Goal: Communication & Community: Share content

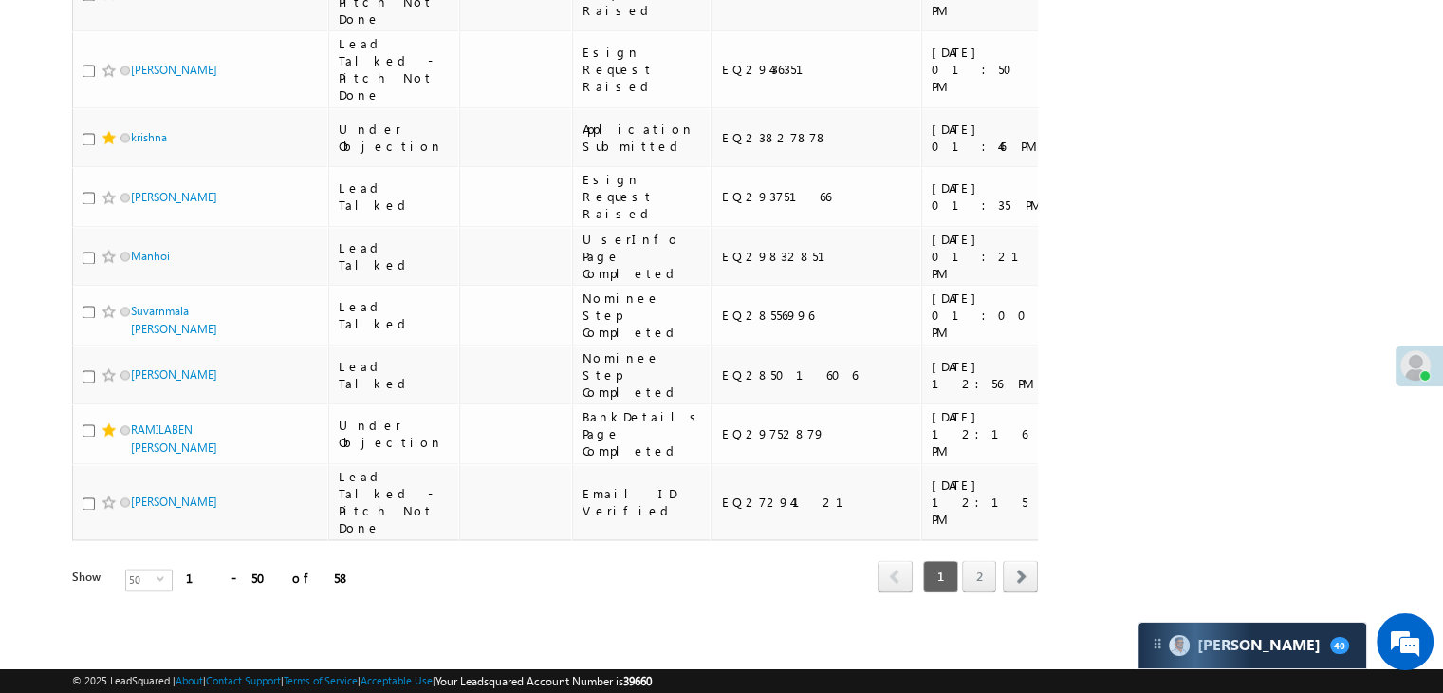
scroll to position [5212, 0]
click at [157, 574] on span "select" at bounding box center [164, 578] width 15 height 9
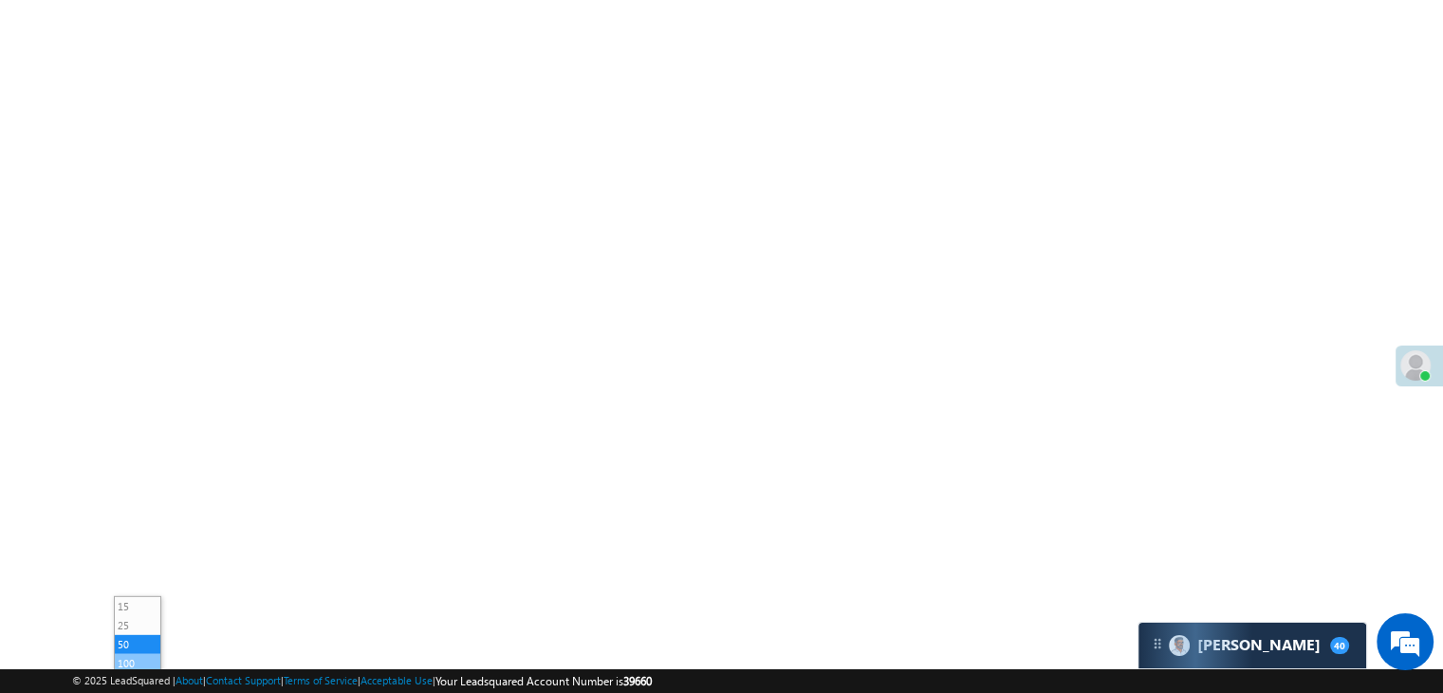
click at [151, 654] on li "100" at bounding box center [138, 663] width 46 height 19
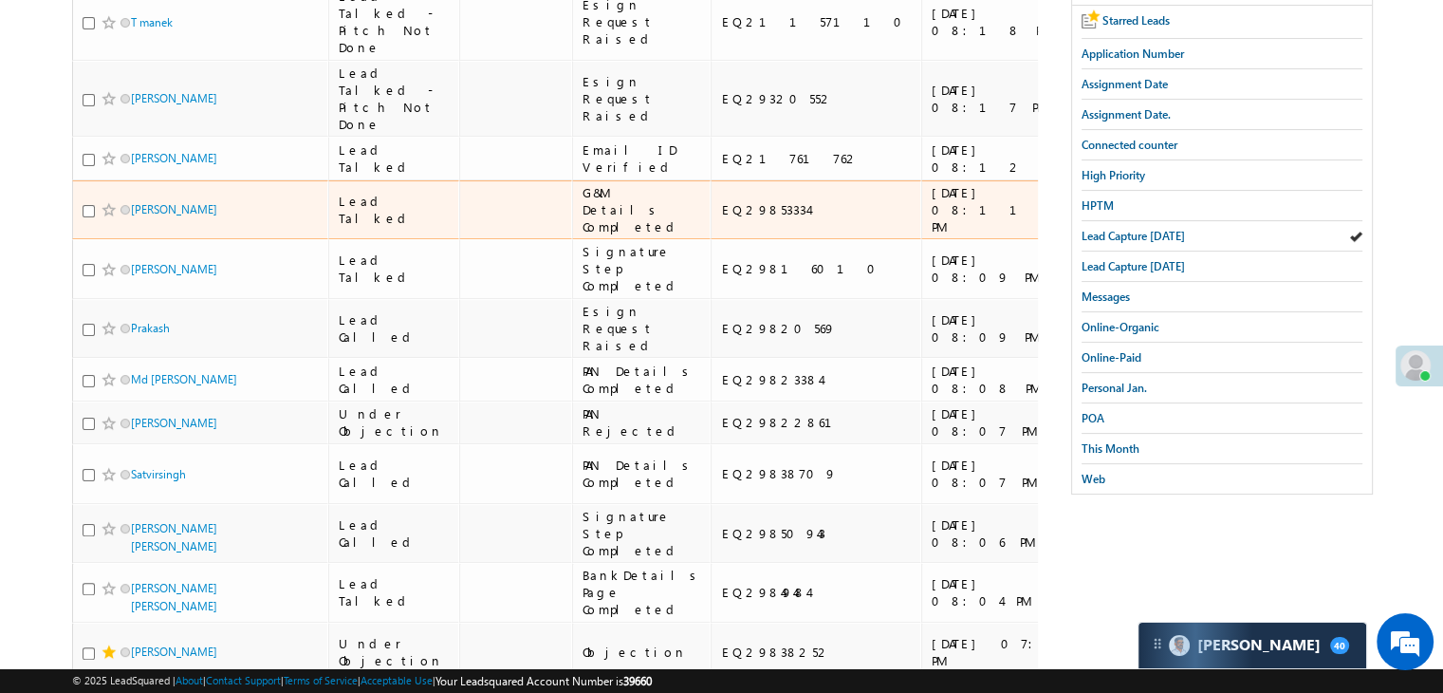
scroll to position [380, 0]
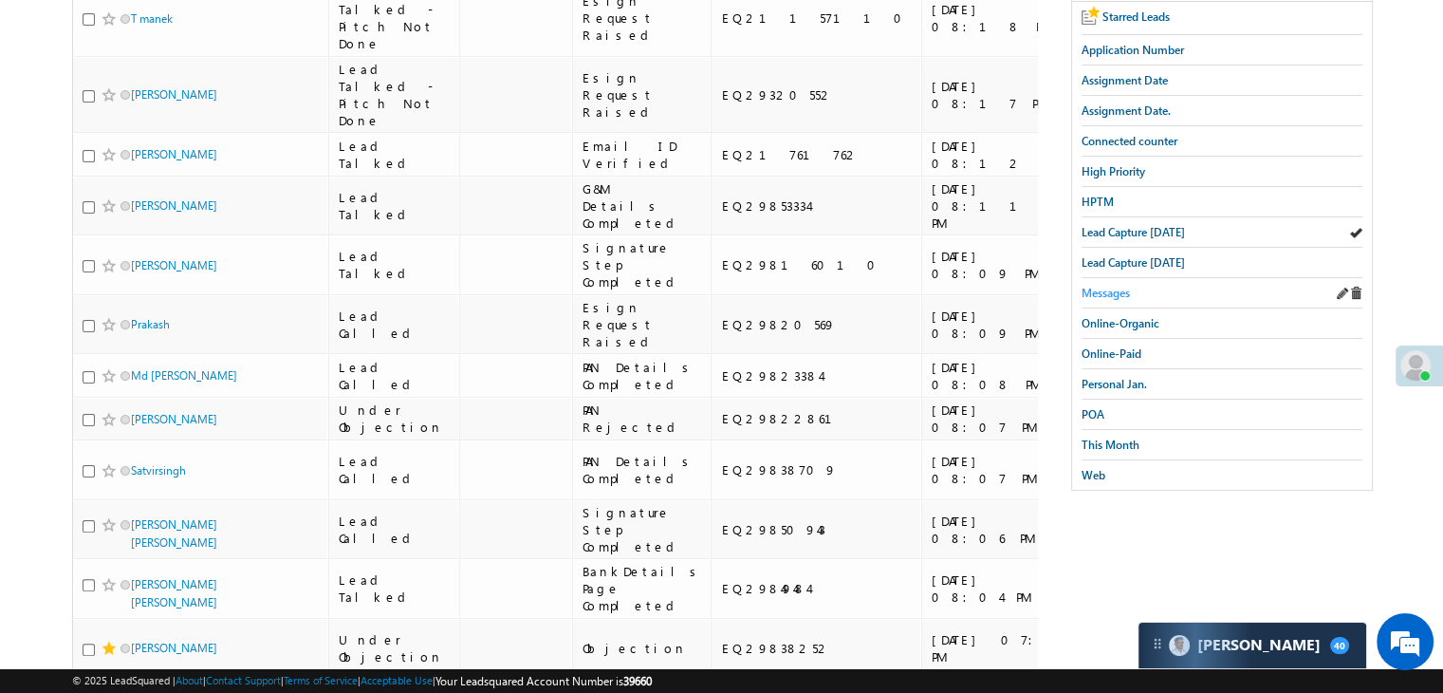
click at [1105, 286] on span "Messages" at bounding box center [1106, 293] width 48 height 14
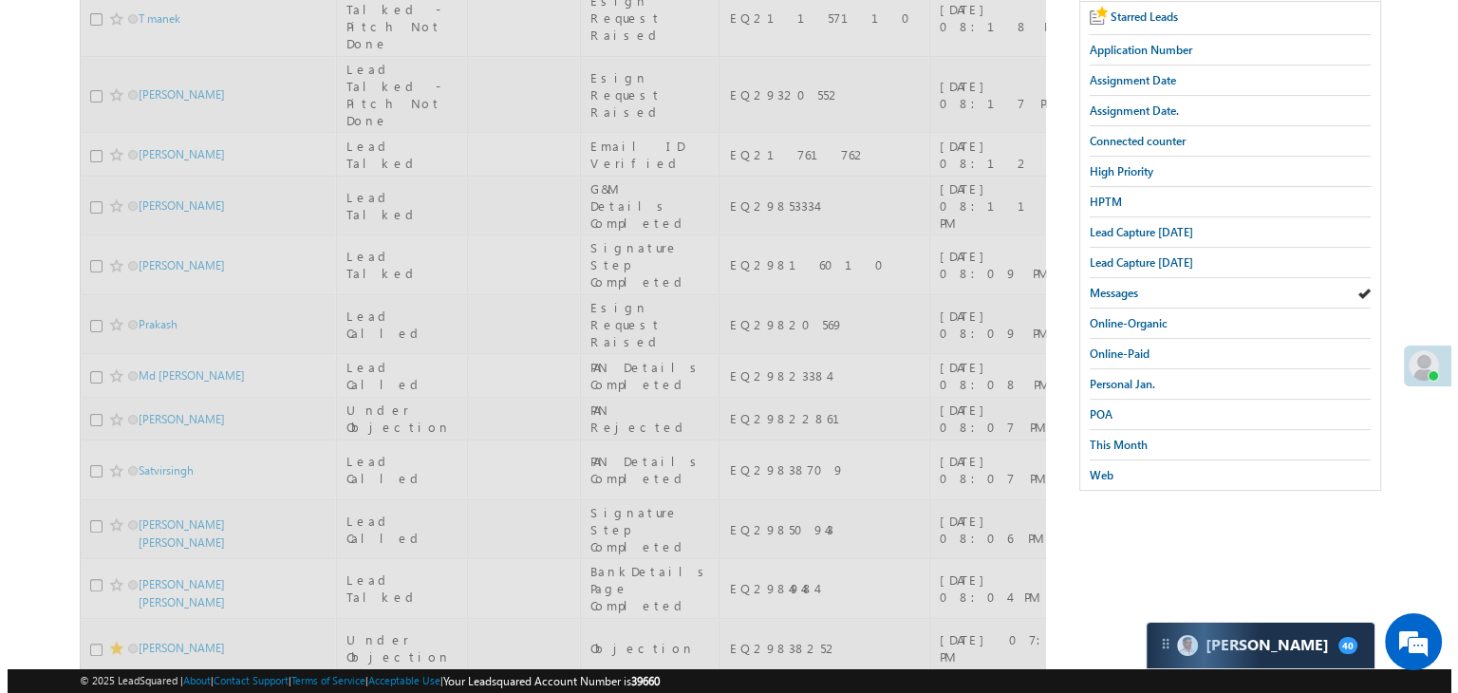
scroll to position [0, 0]
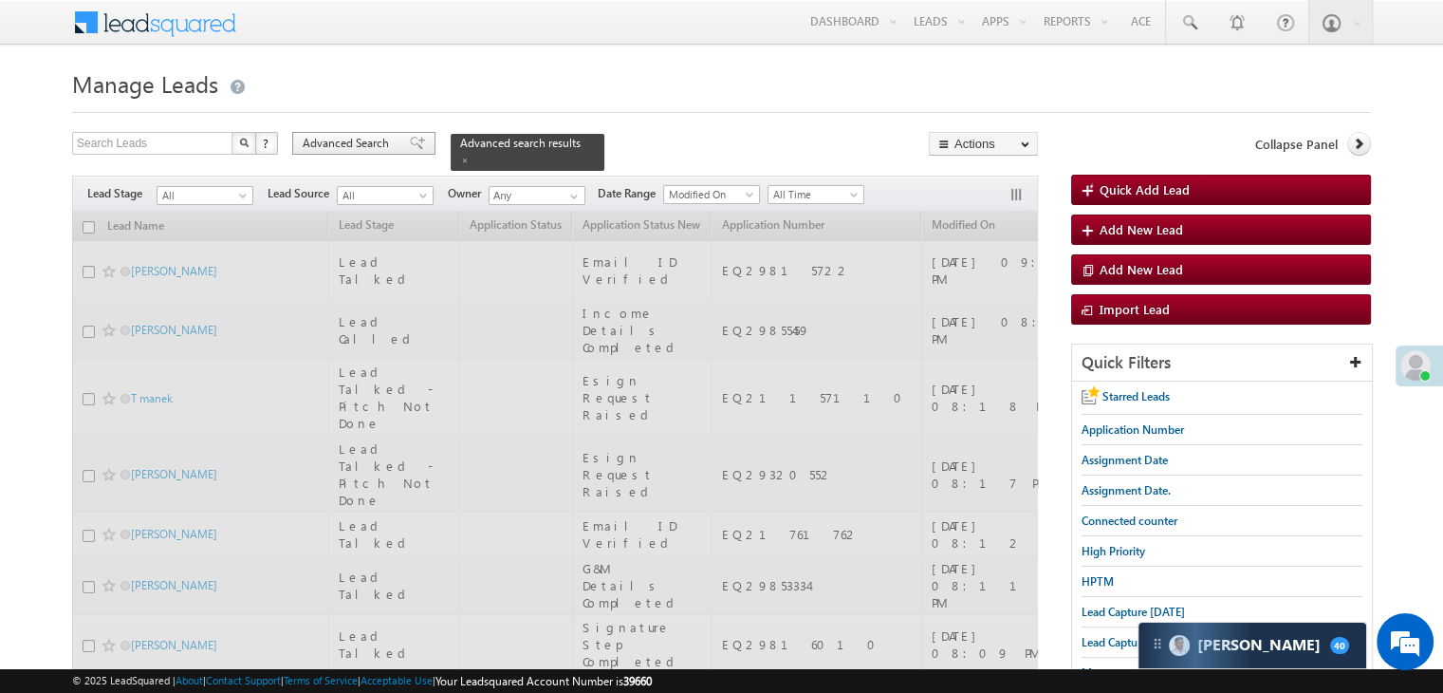
click at [384, 139] on span "Advanced Search" at bounding box center [349, 143] width 92 height 17
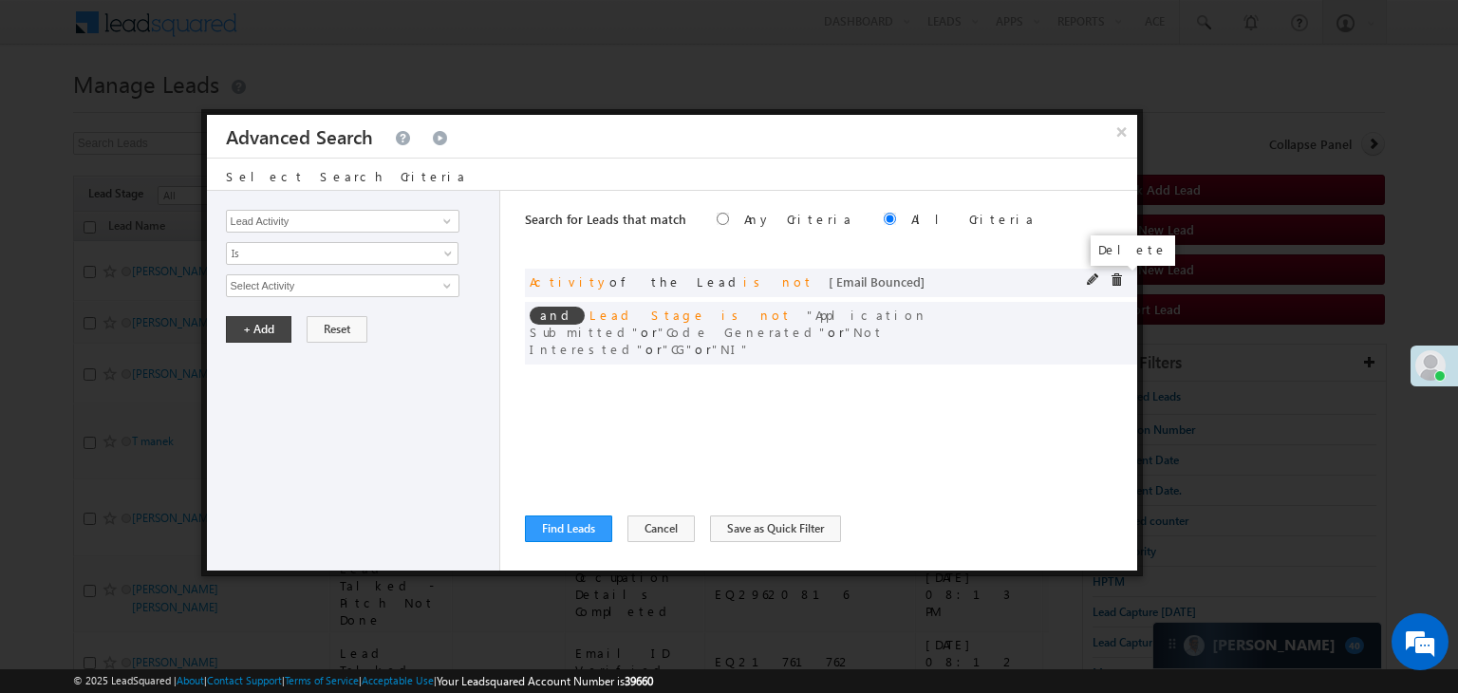
click at [1114, 277] on span at bounding box center [1115, 279] width 13 height 13
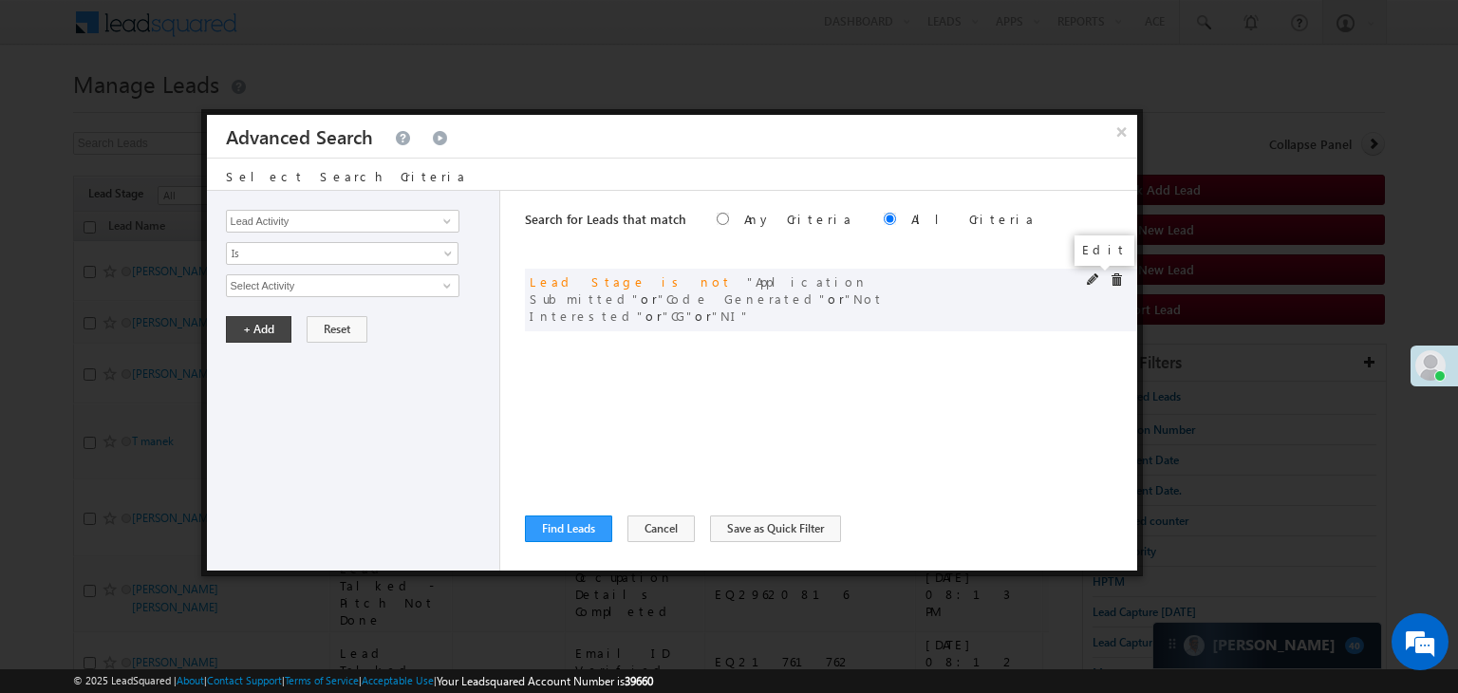
click at [1093, 277] on span at bounding box center [1093, 279] width 13 height 13
click at [405, 288] on span "5 selected" at bounding box center [334, 285] width 215 height 21
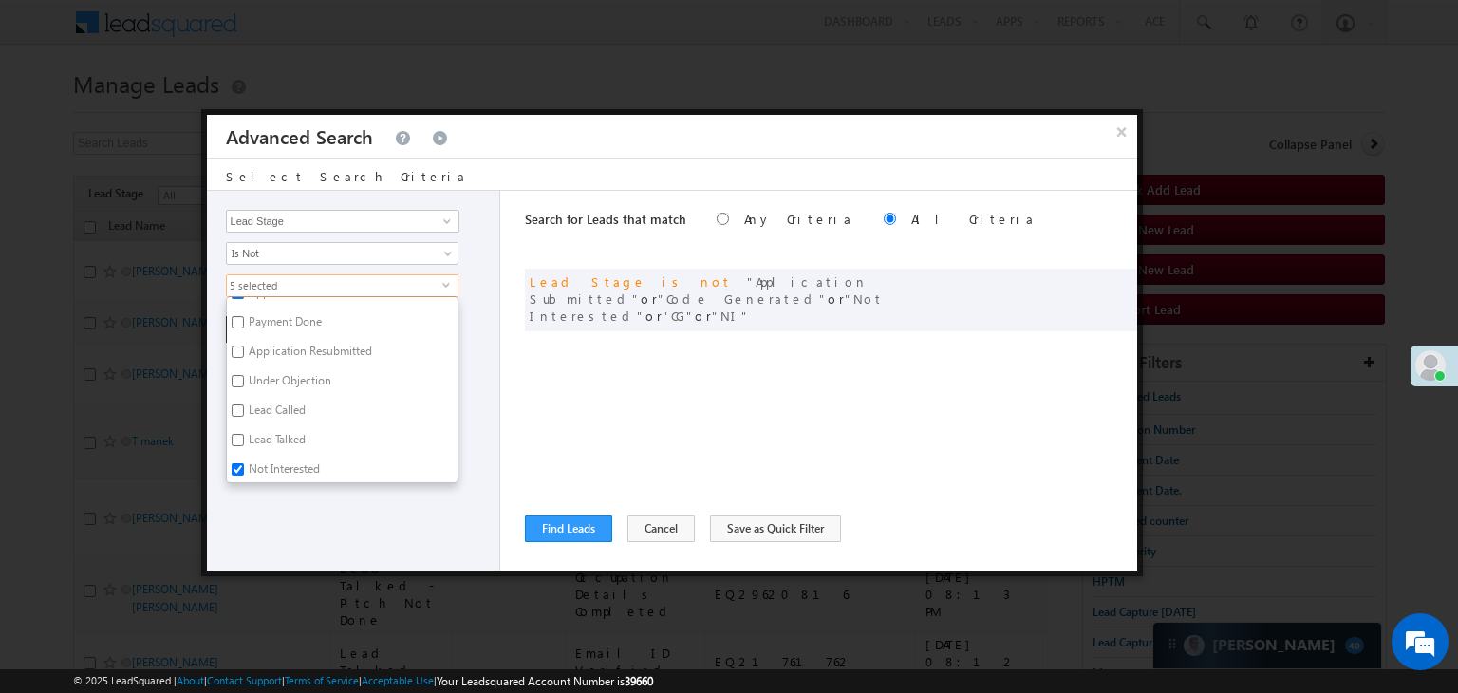
scroll to position [190, 0]
click at [282, 445] on label "Not Interested" at bounding box center [283, 448] width 112 height 29
click at [244, 445] on input "Not Interested" at bounding box center [238, 445] width 12 height 12
checkbox input "false"
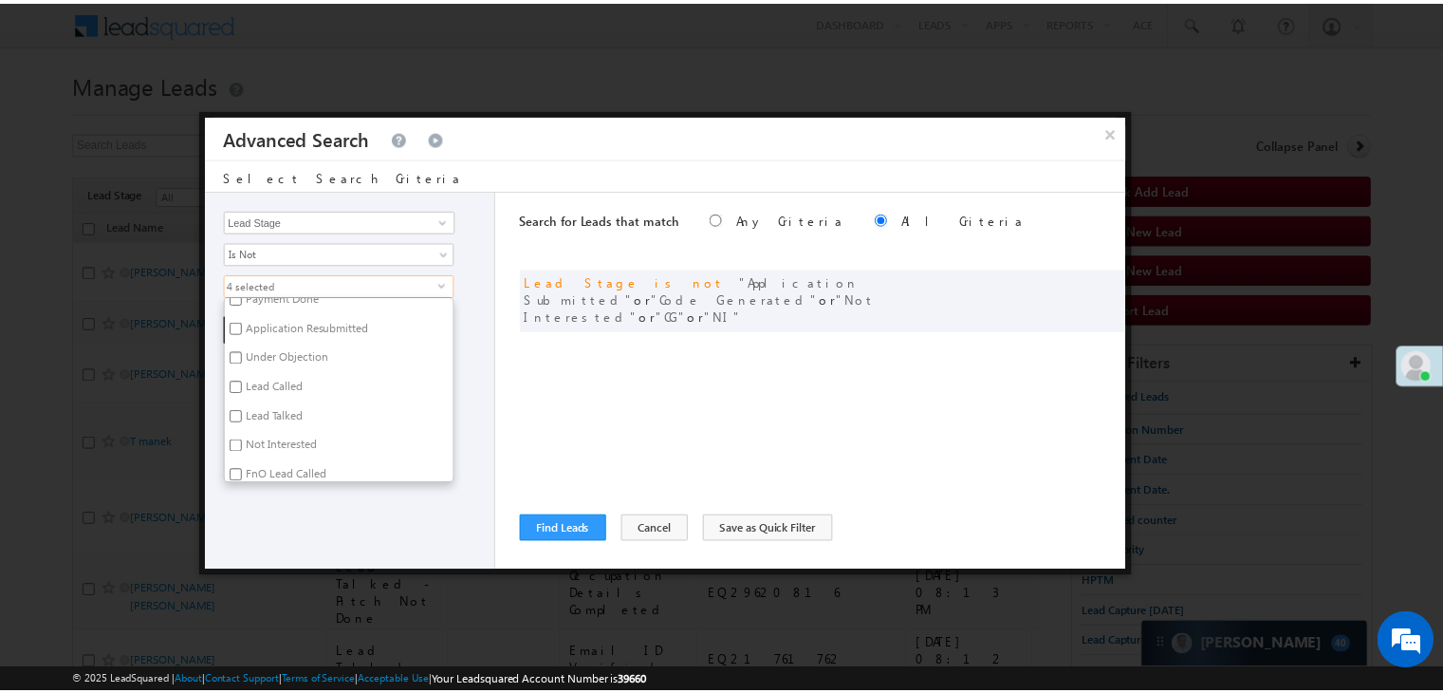
scroll to position [464, 0]
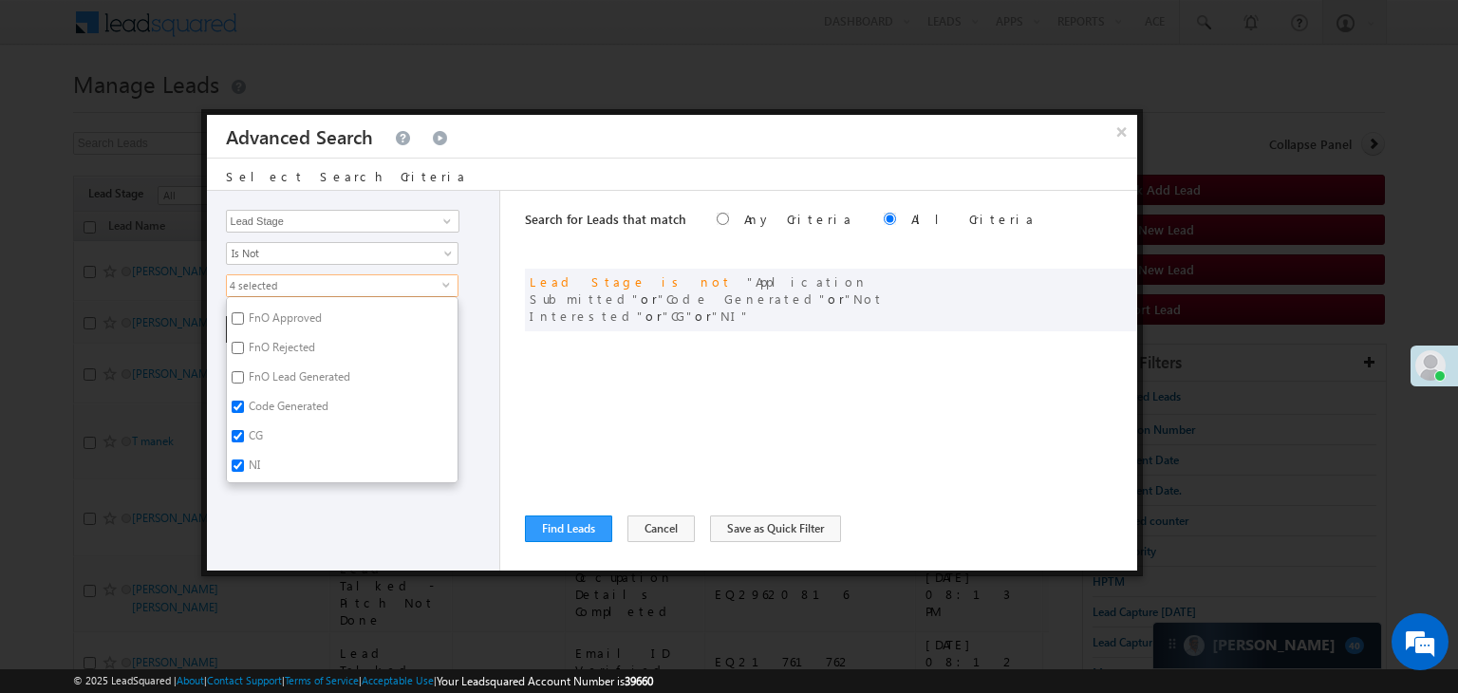
click at [242, 459] on input "NI" at bounding box center [238, 465] width 12 height 12
checkbox input "false"
click at [252, 522] on div "Lead Activity Task Sales Group Prospect Id WA Last Message Timestamp 4th Day Di…" at bounding box center [354, 381] width 294 height 380
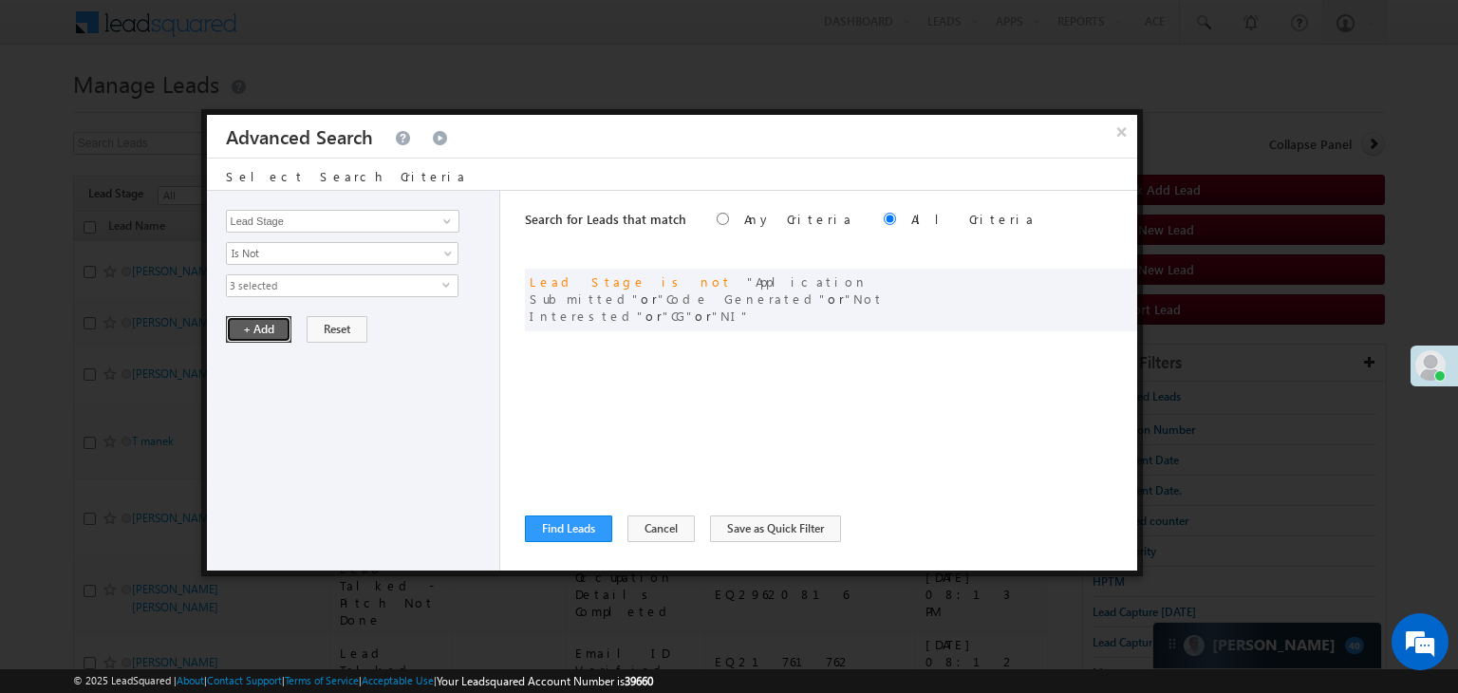
click at [257, 331] on button "+ Add" at bounding box center [258, 329] width 65 height 27
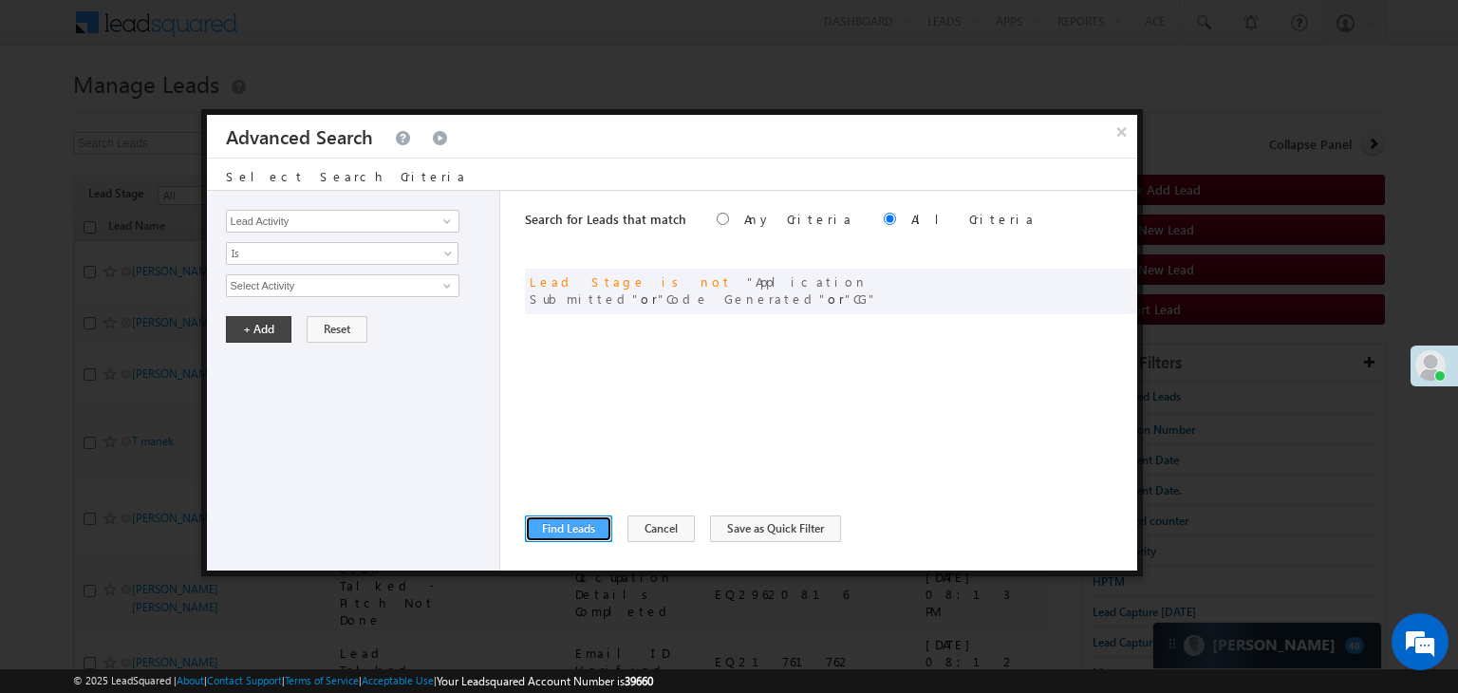
click at [571, 523] on button "Find Leads" at bounding box center [568, 528] width 87 height 27
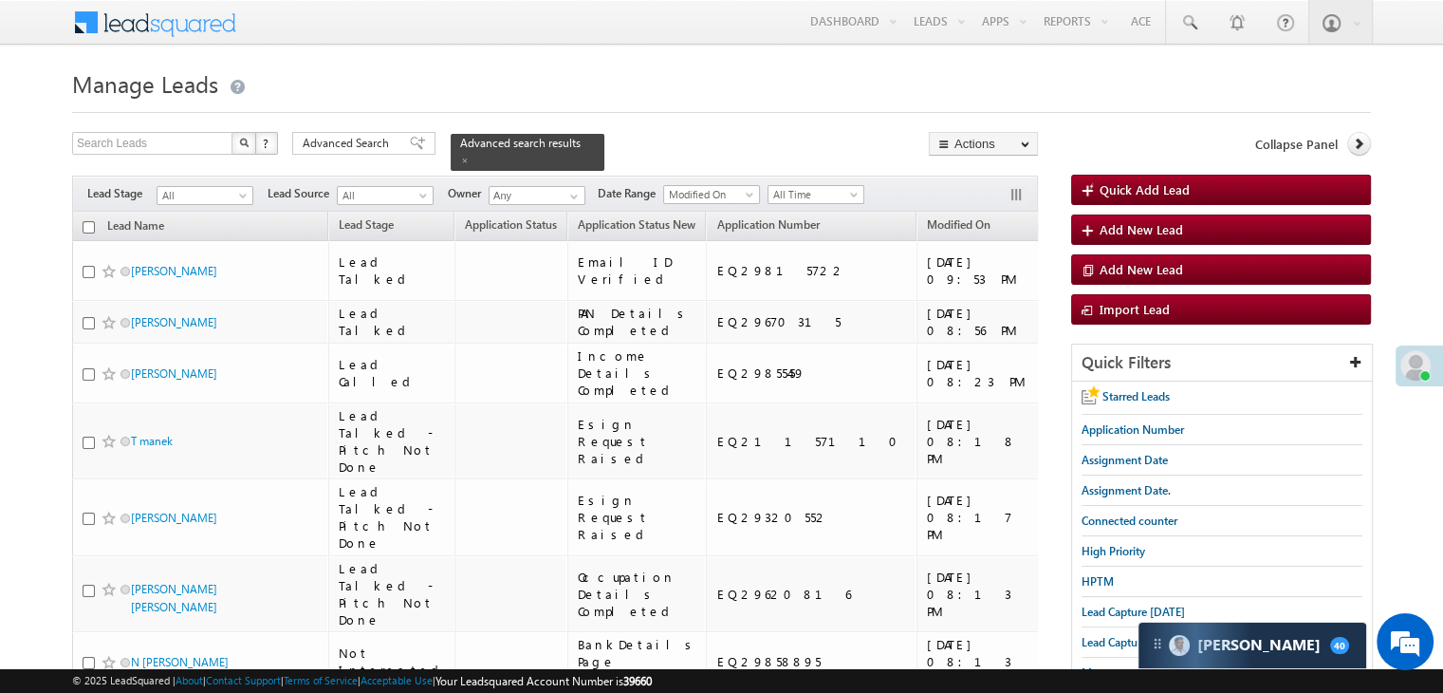
click at [91, 221] on input "checkbox" at bounding box center [89, 227] width 12 height 12
checkbox input "true"
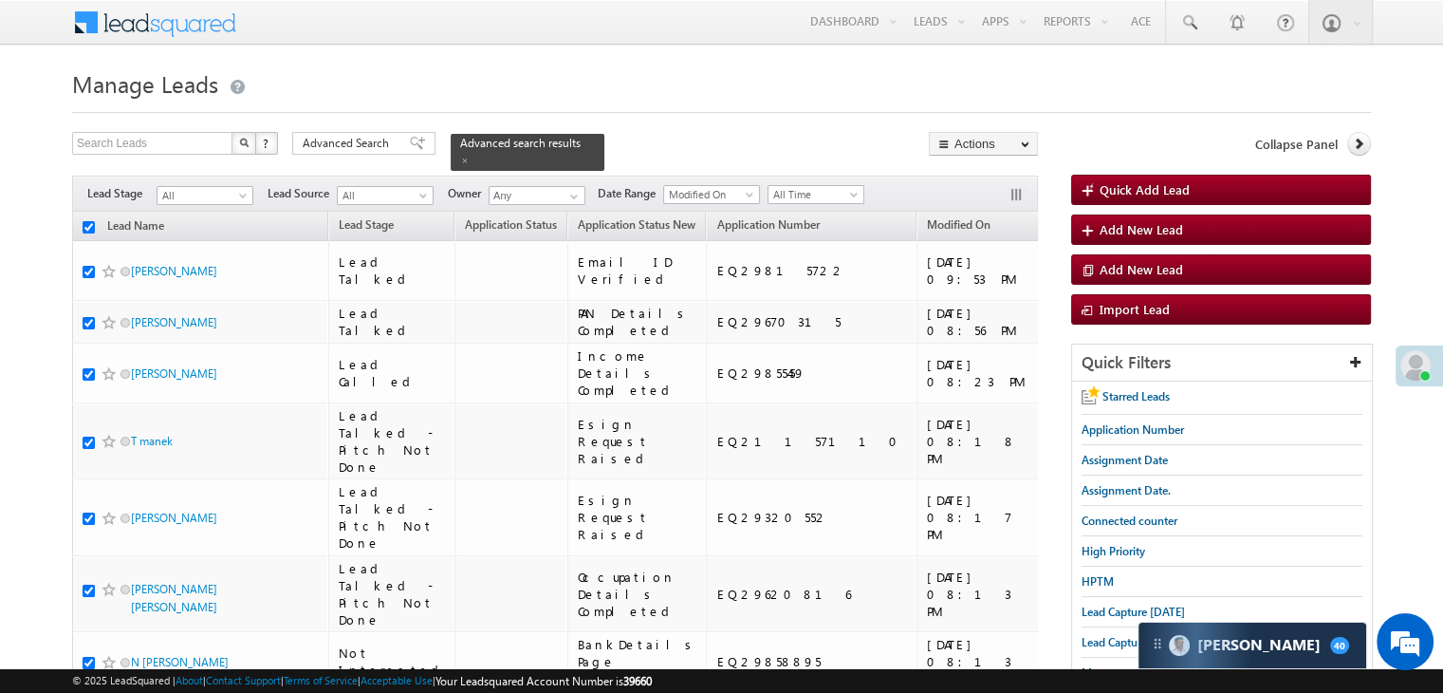
checkbox input "true"
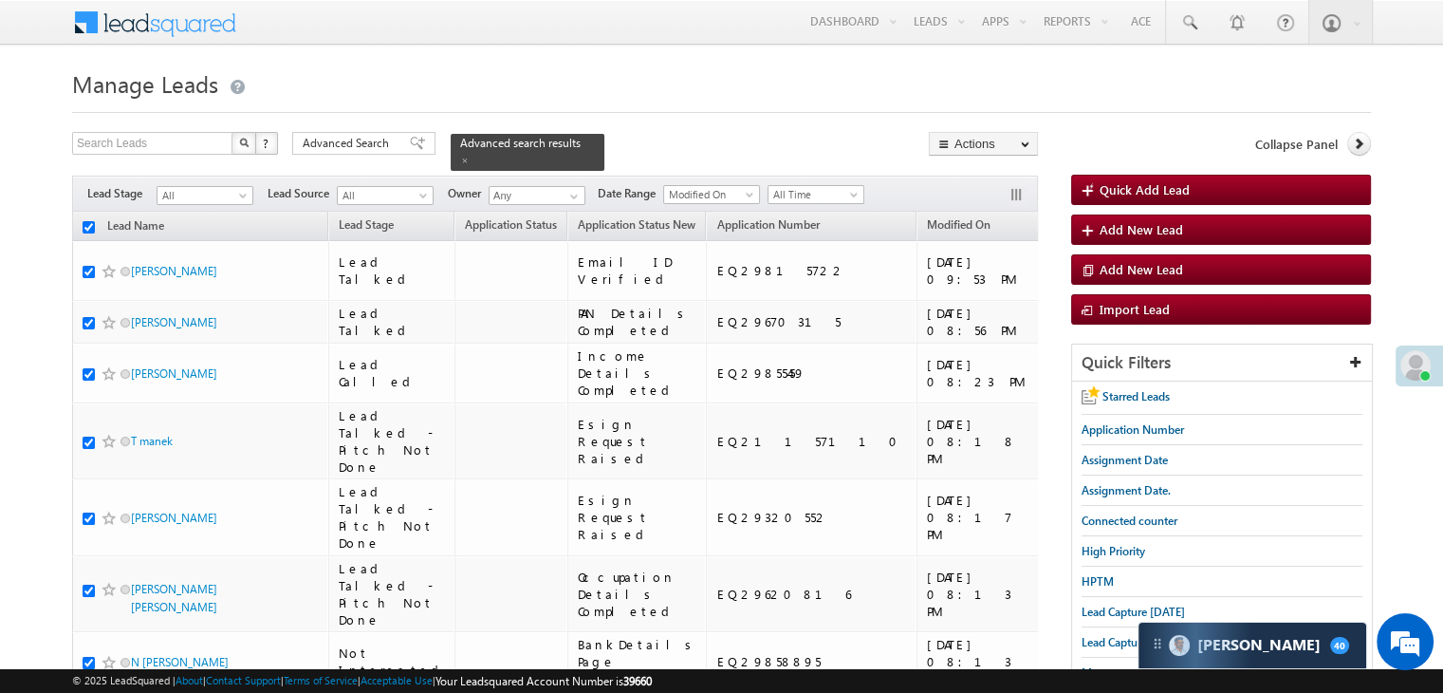
checkbox input "true"
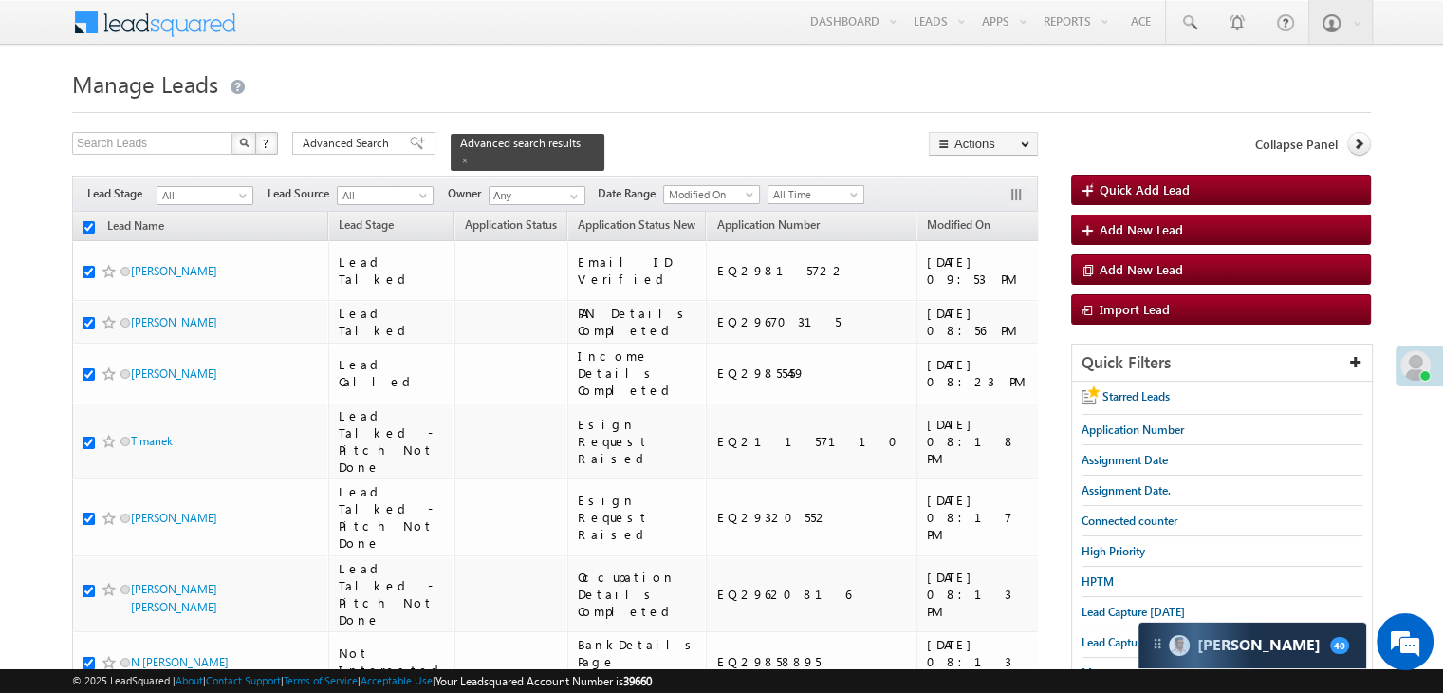
checkbox input "true"
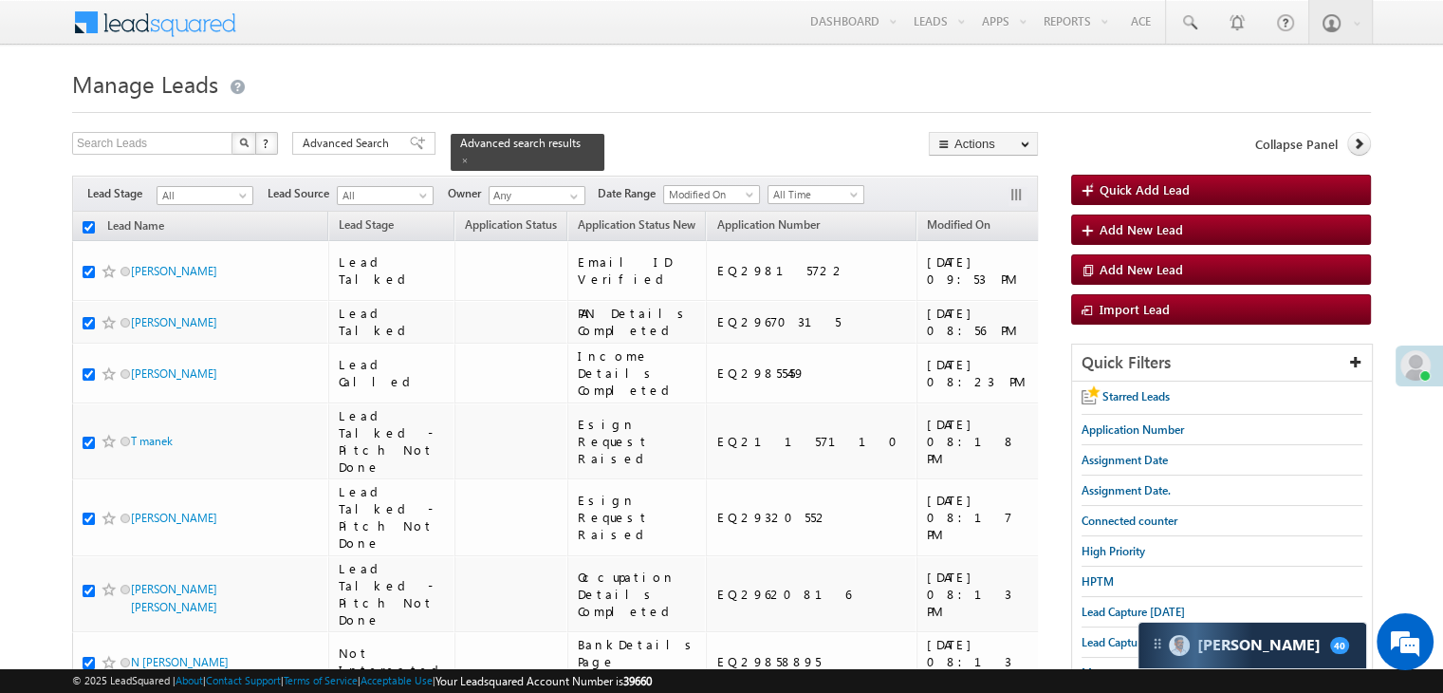
checkbox input "true"
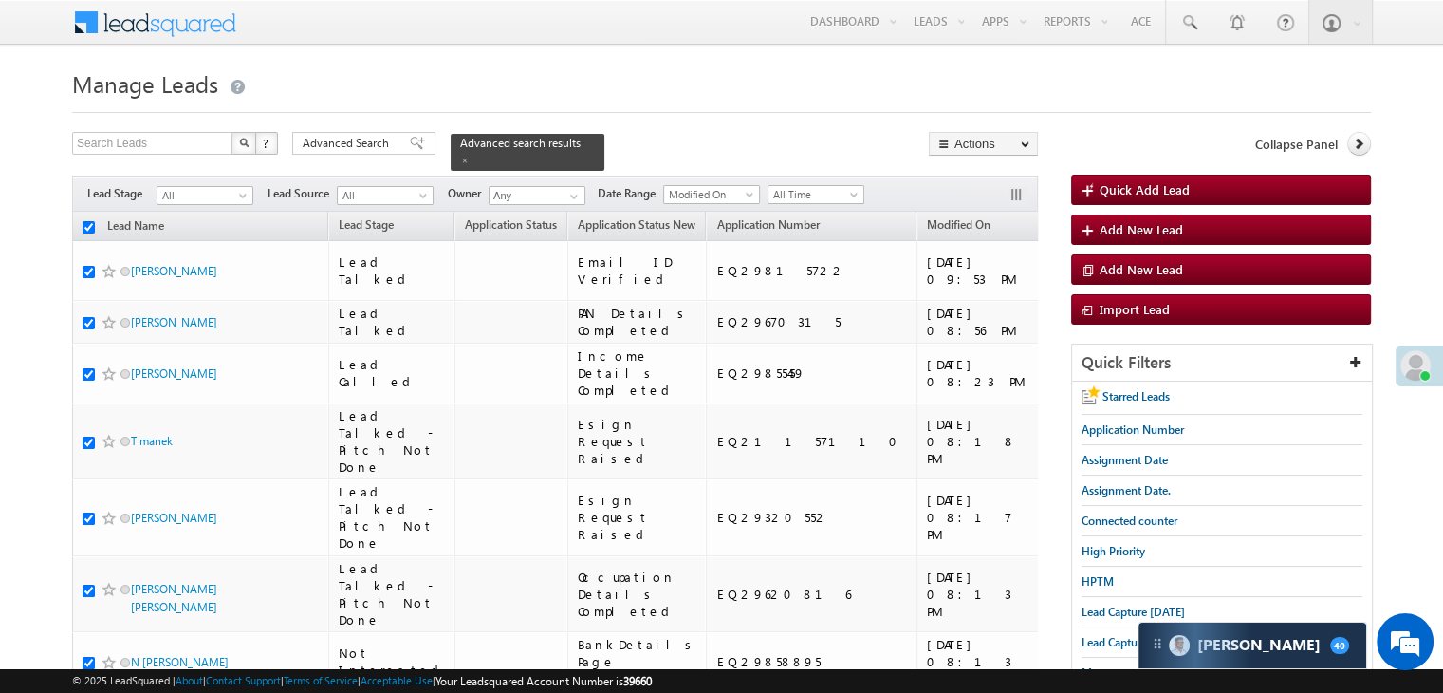
checkbox input "true"
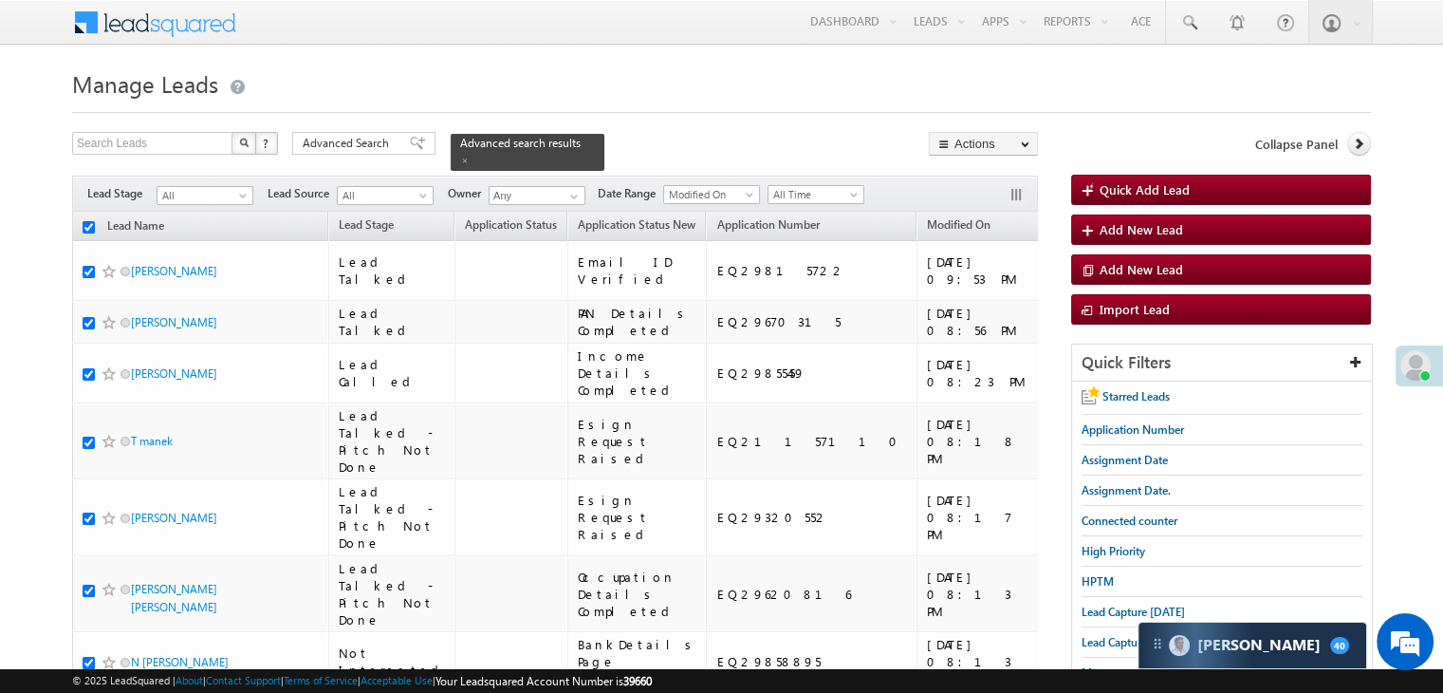
checkbox input "true"
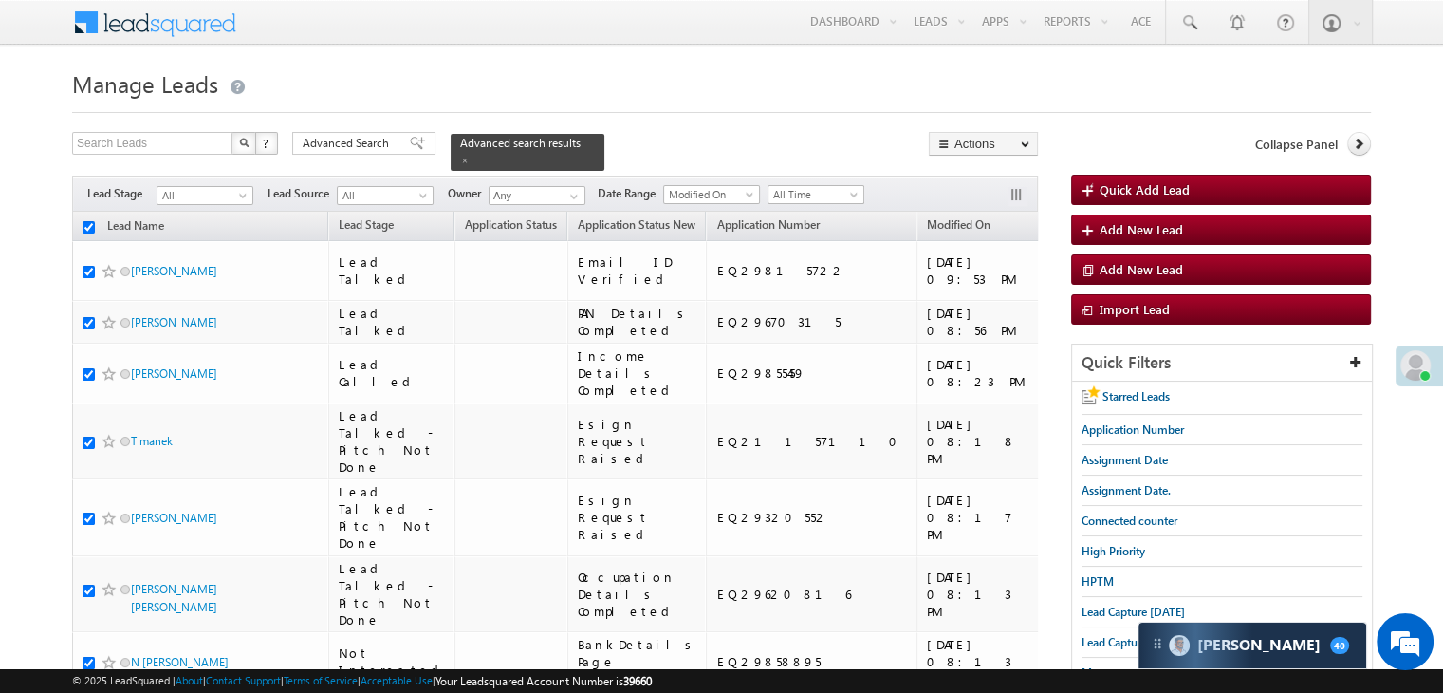
checkbox input "true"
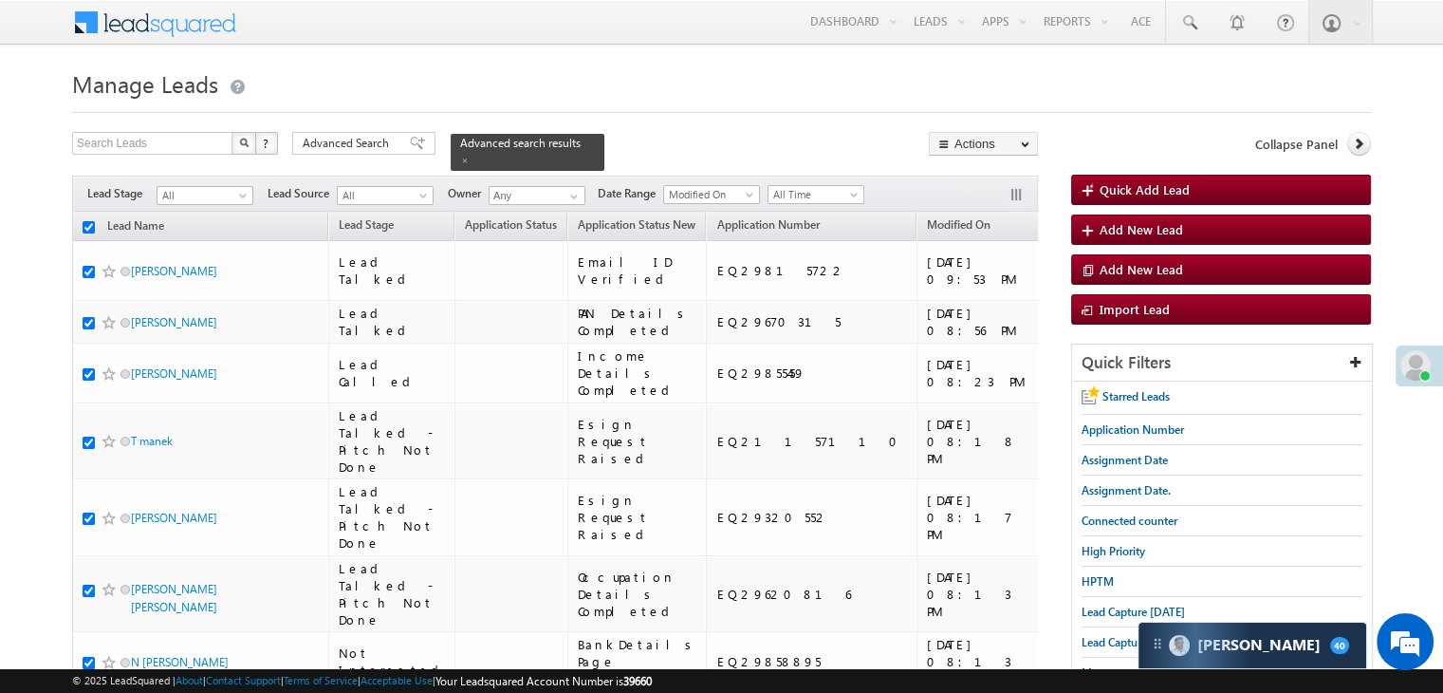
checkbox input "true"
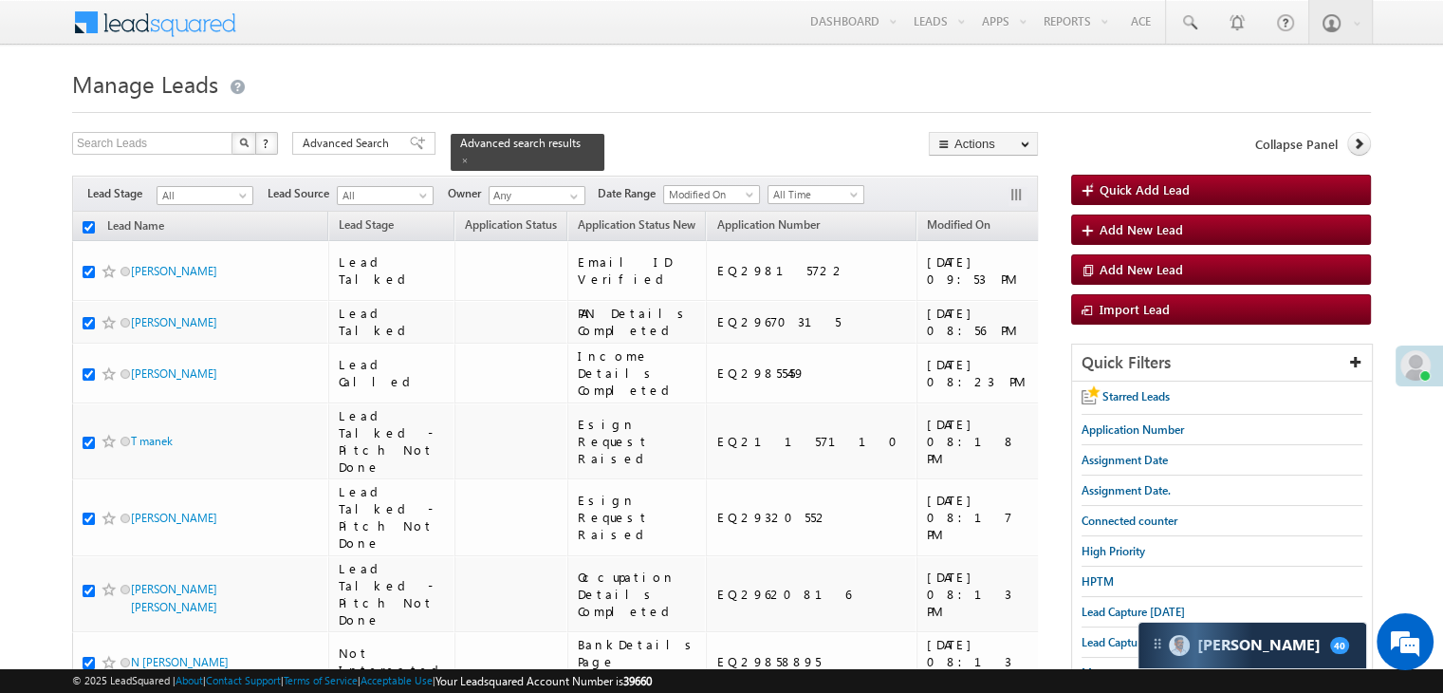
checkbox input "true"
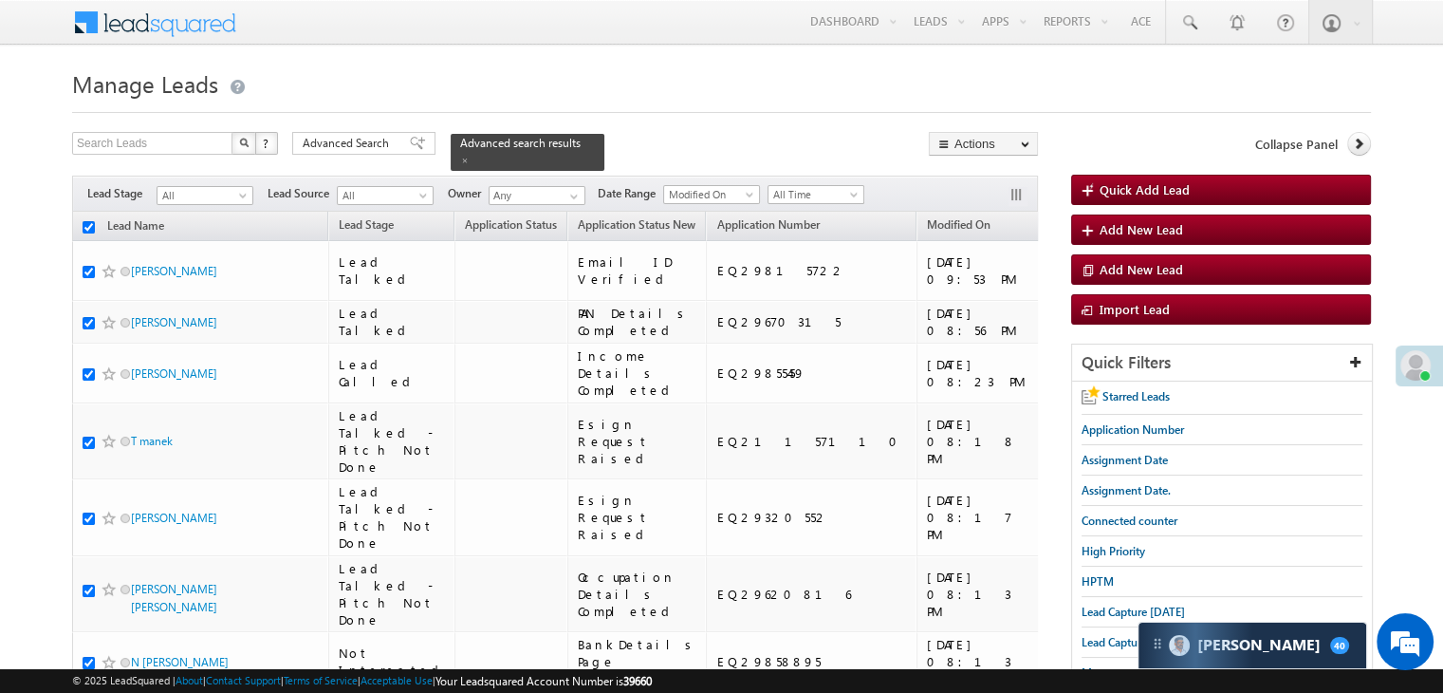
checkbox input "true"
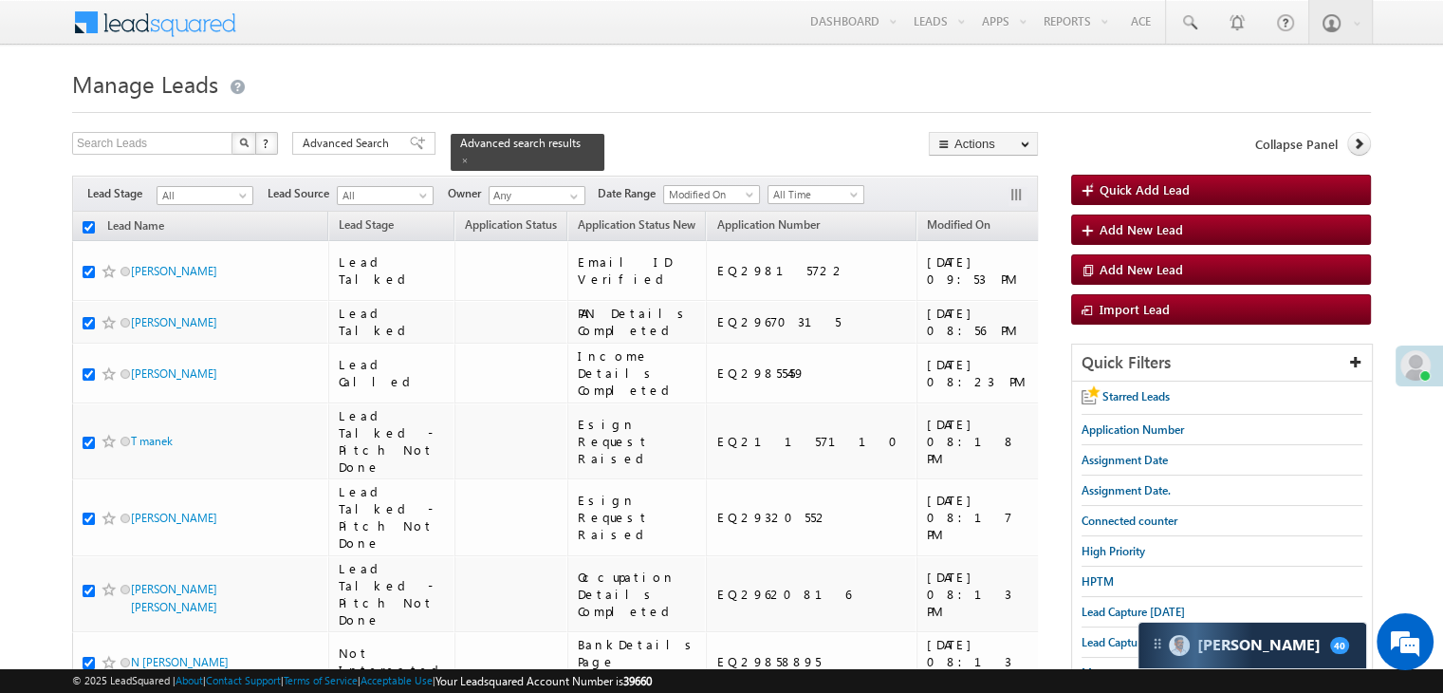
checkbox input "true"
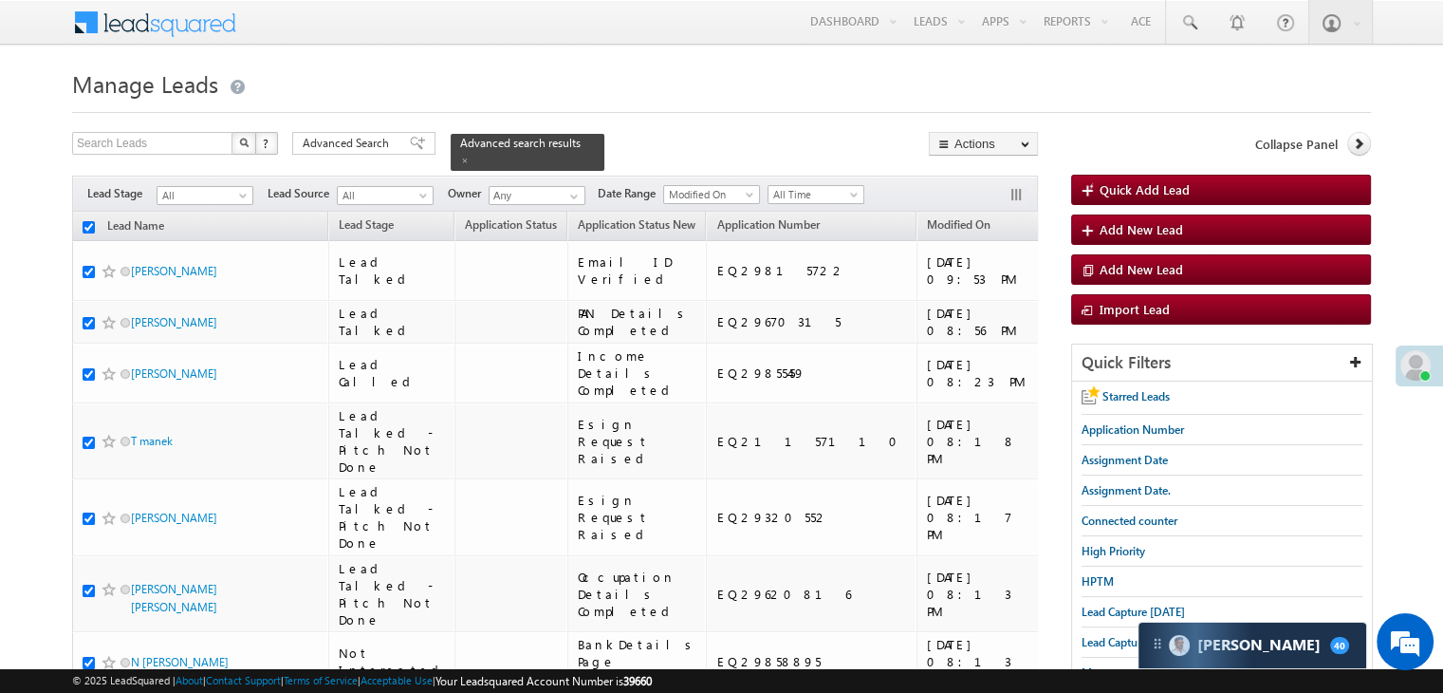
checkbox input "true"
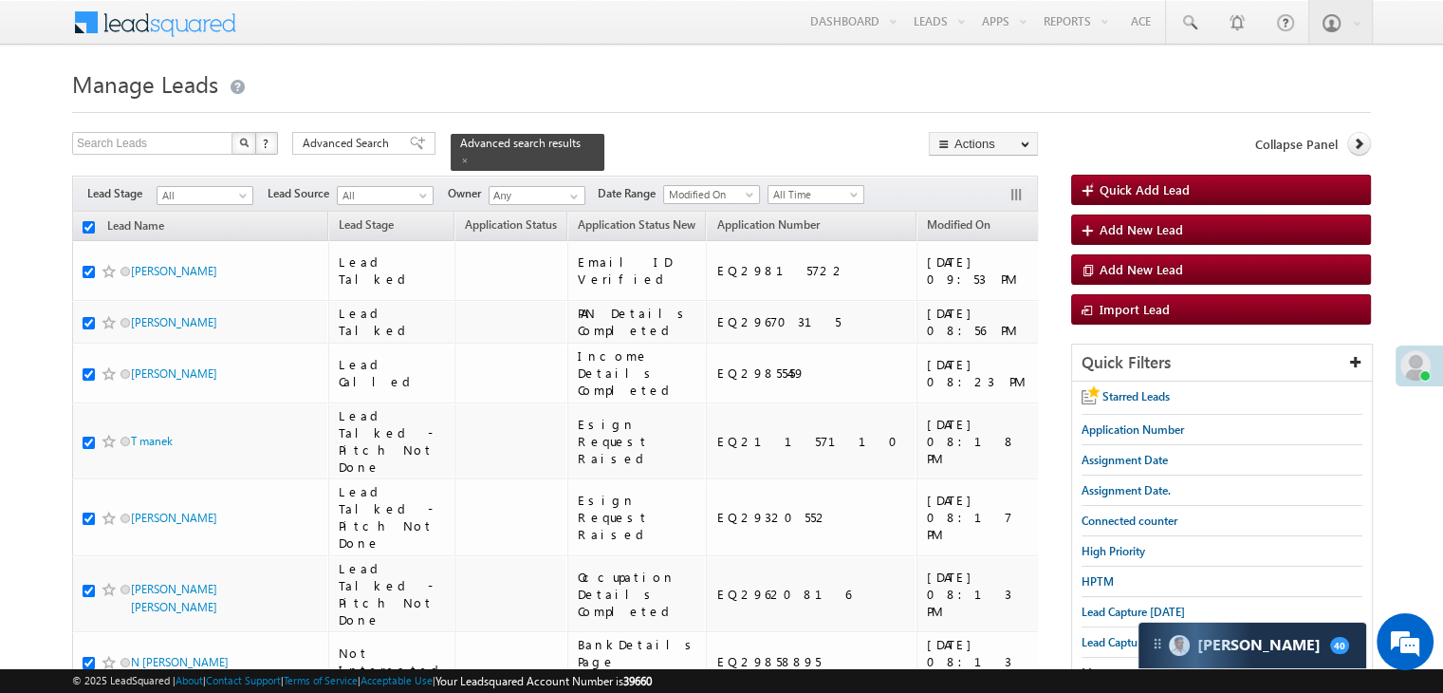
checkbox input "true"
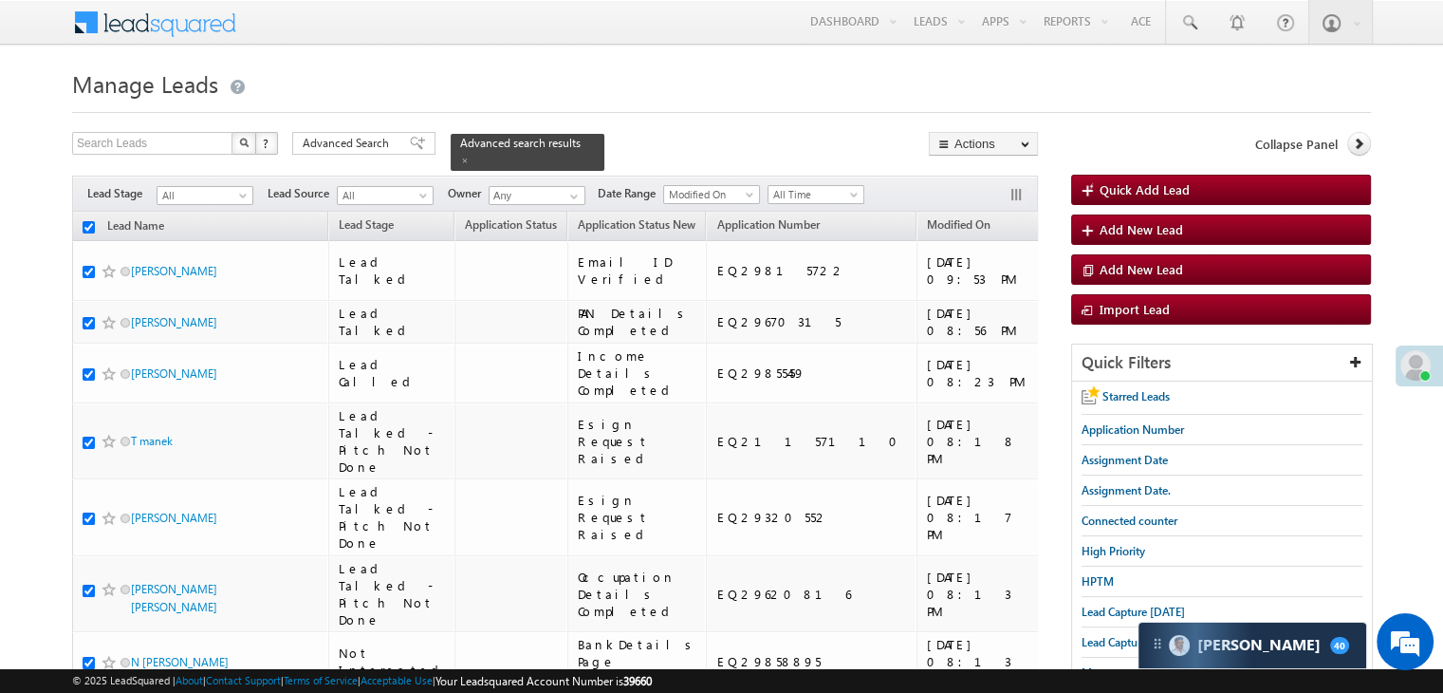
checkbox input "true"
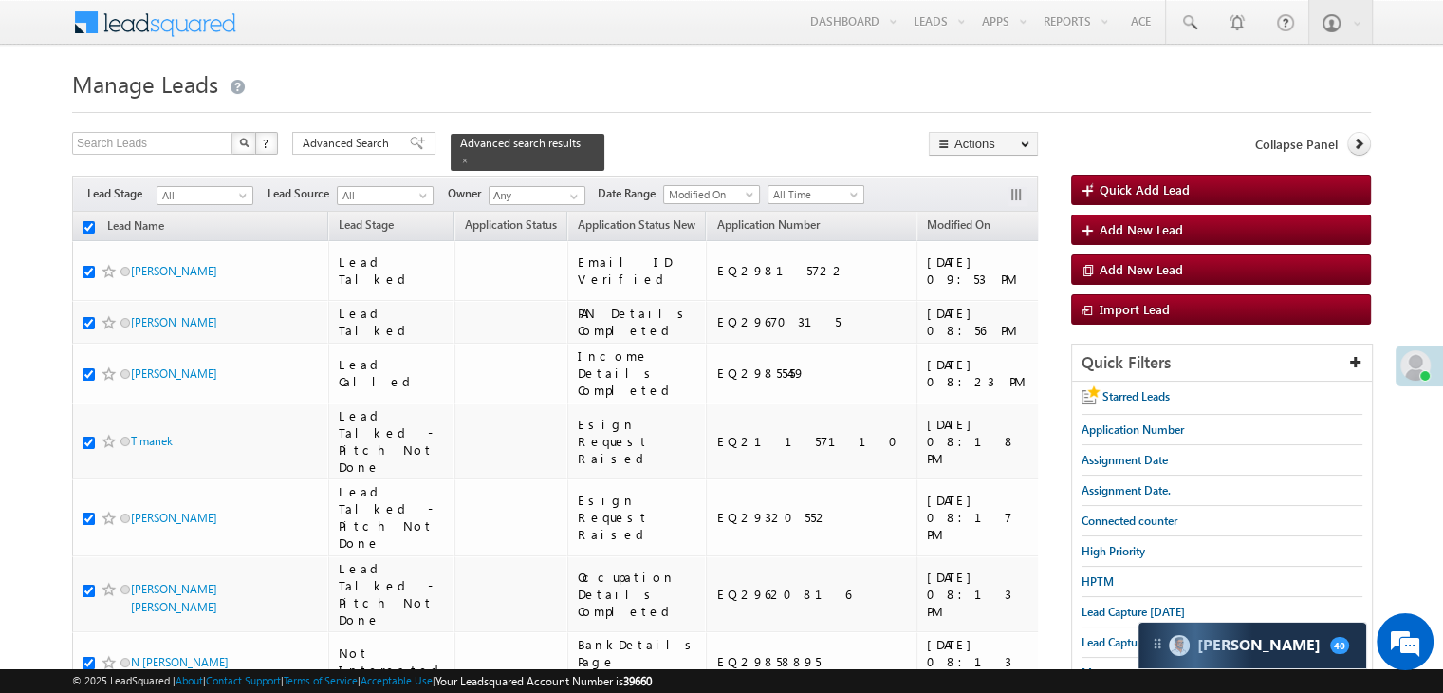
checkbox input "true"
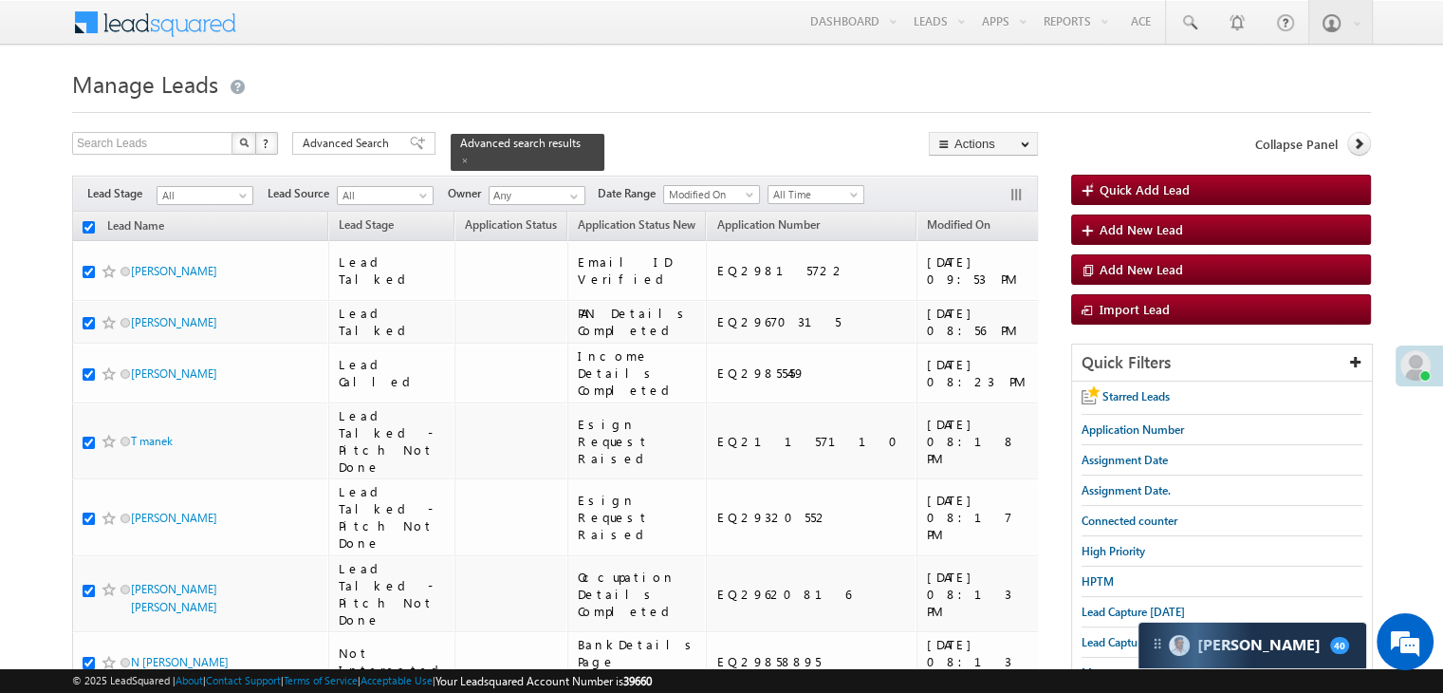
checkbox input "true"
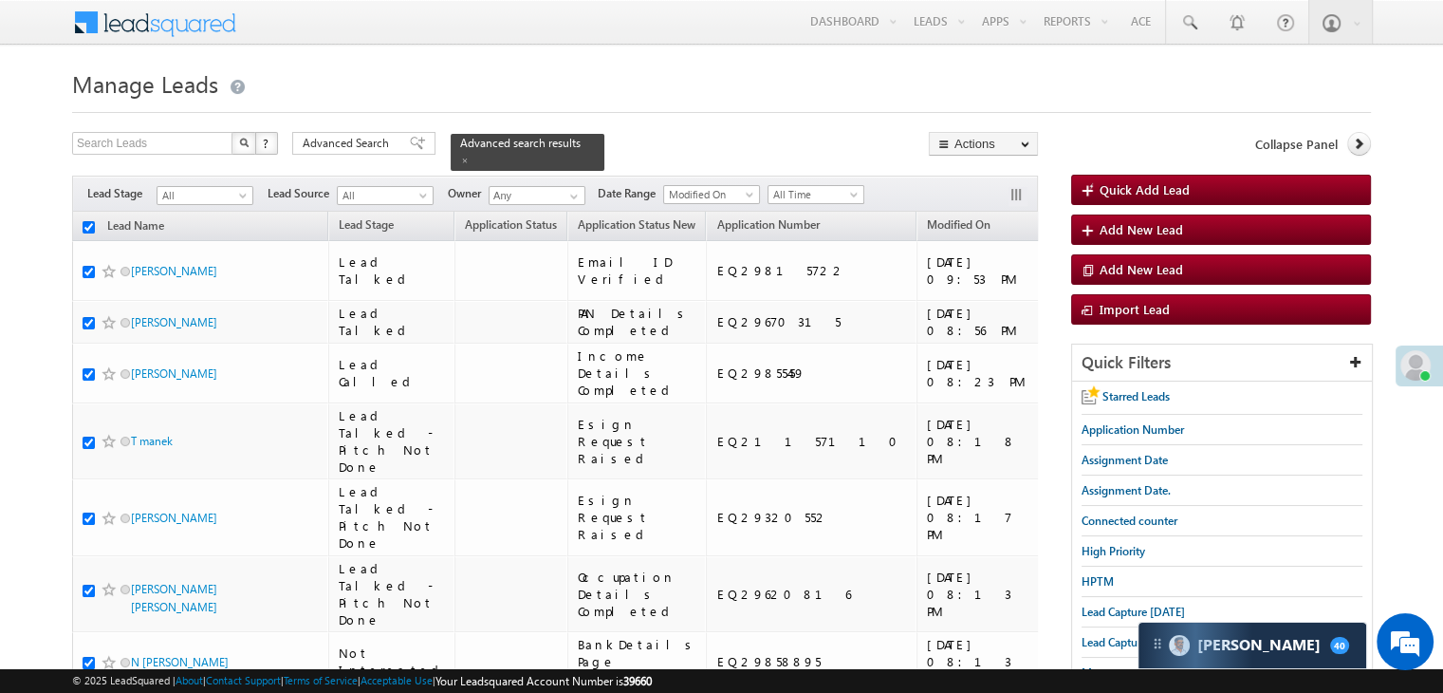
checkbox input "true"
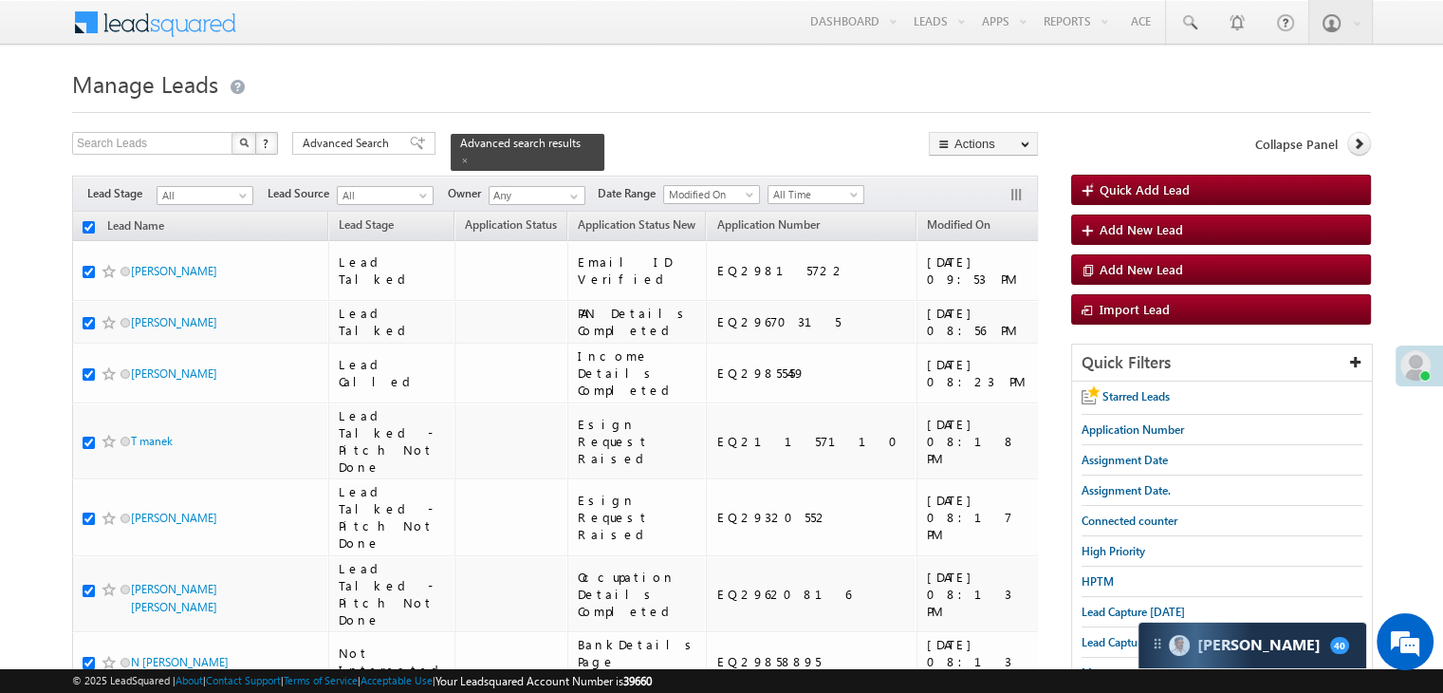
checkbox input "true"
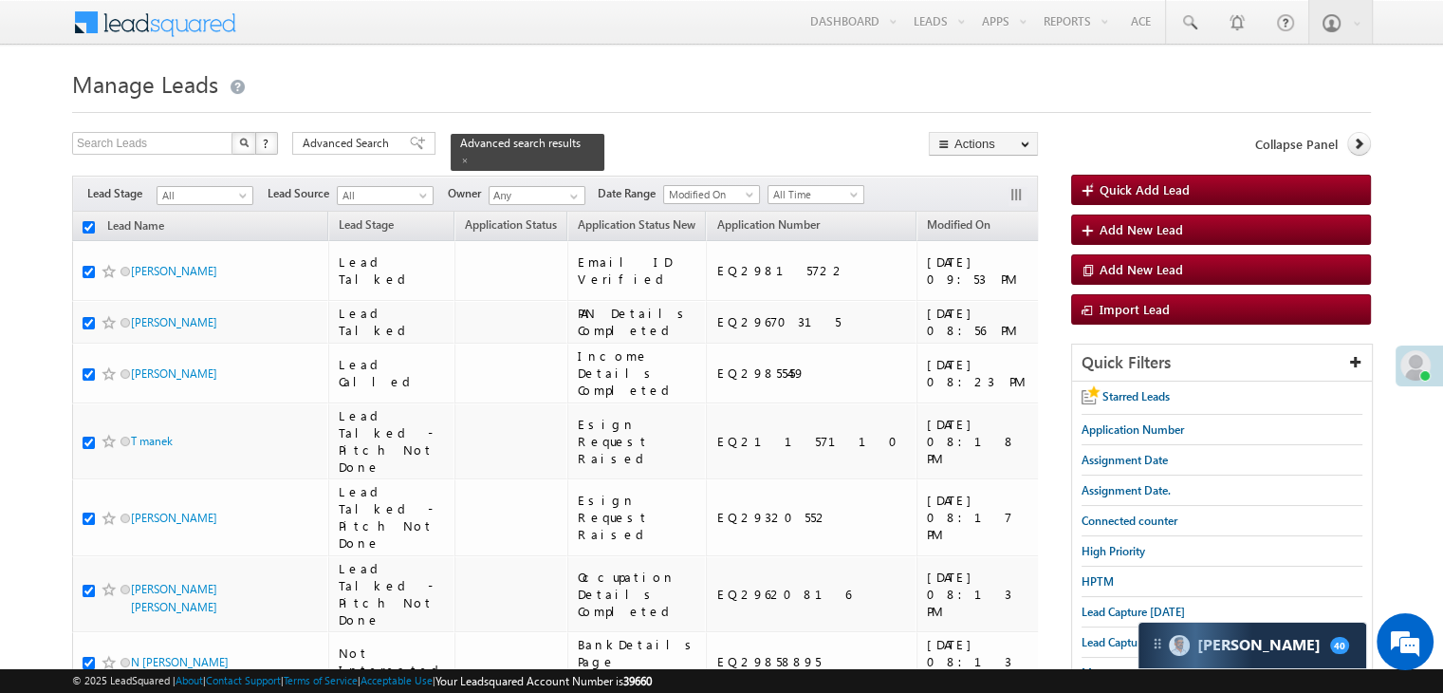
checkbox input "true"
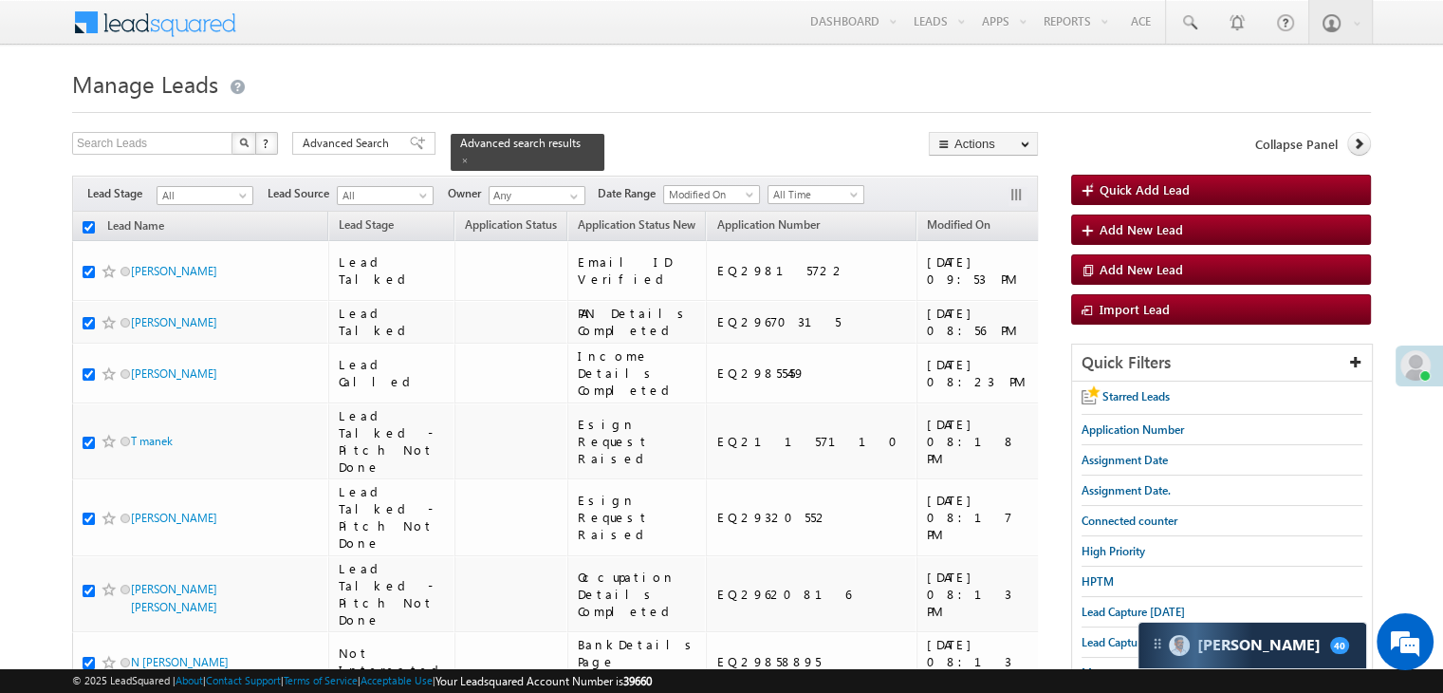
checkbox input "true"
drag, startPoint x: 901, startPoint y: 372, endPoint x: 891, endPoint y: 373, distance: 10.5
click at [0, 0] on link "WhatsApp" at bounding box center [0, 0] width 0 height 0
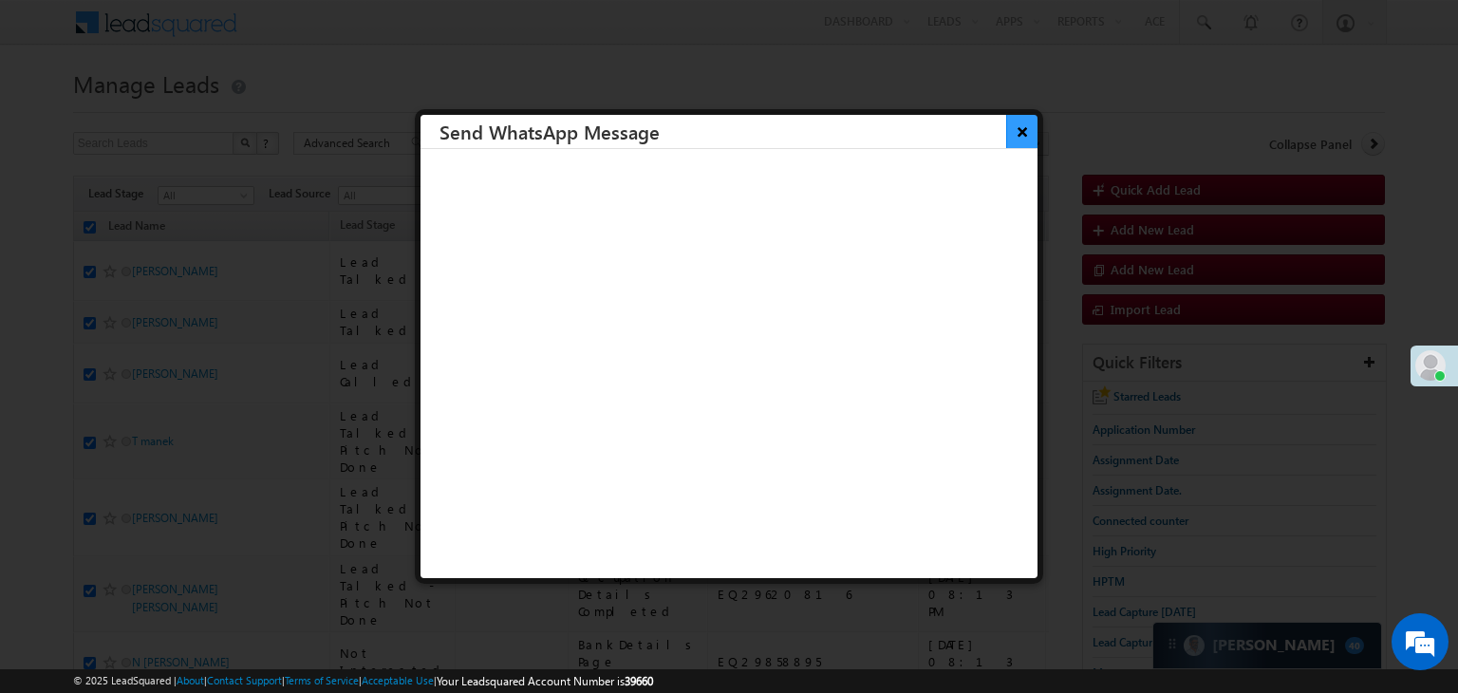
click at [1006, 141] on button "×" at bounding box center [1021, 131] width 31 height 33
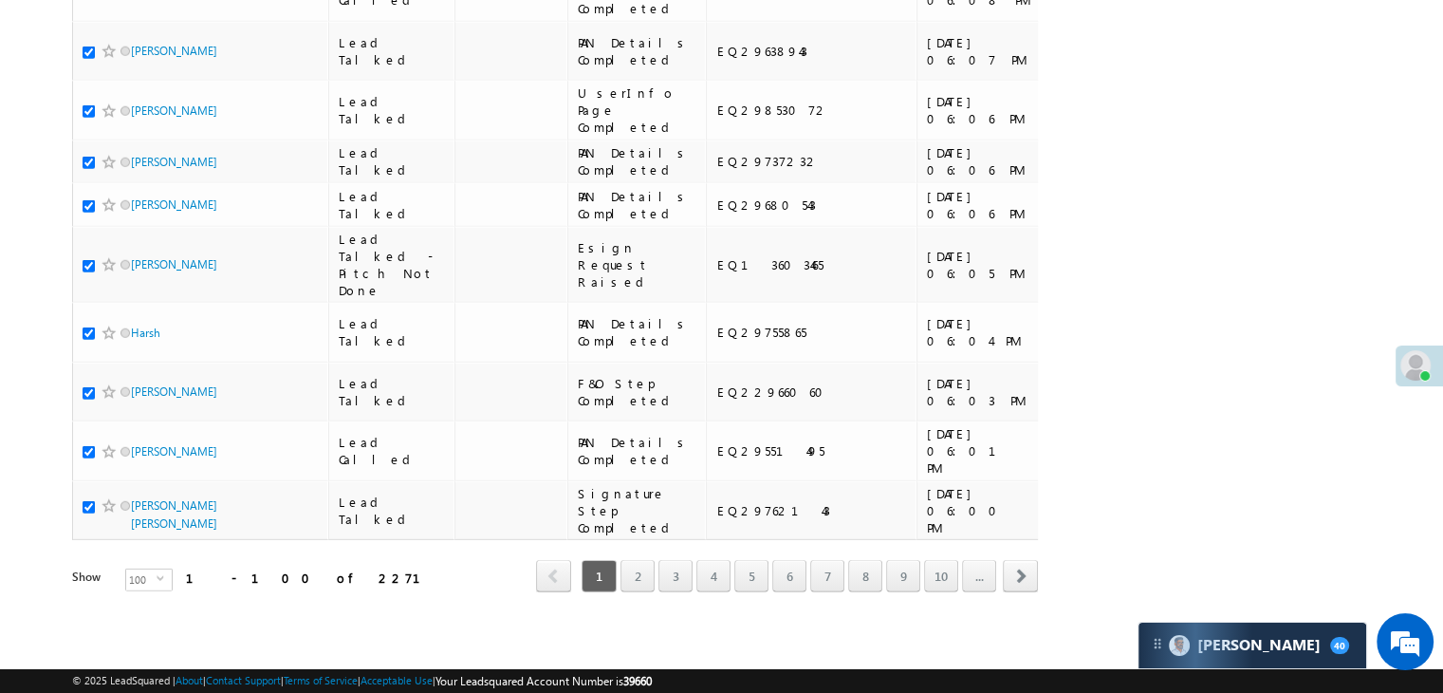
scroll to position [10719, 0]
click at [645, 565] on link "2" at bounding box center [638, 576] width 34 height 32
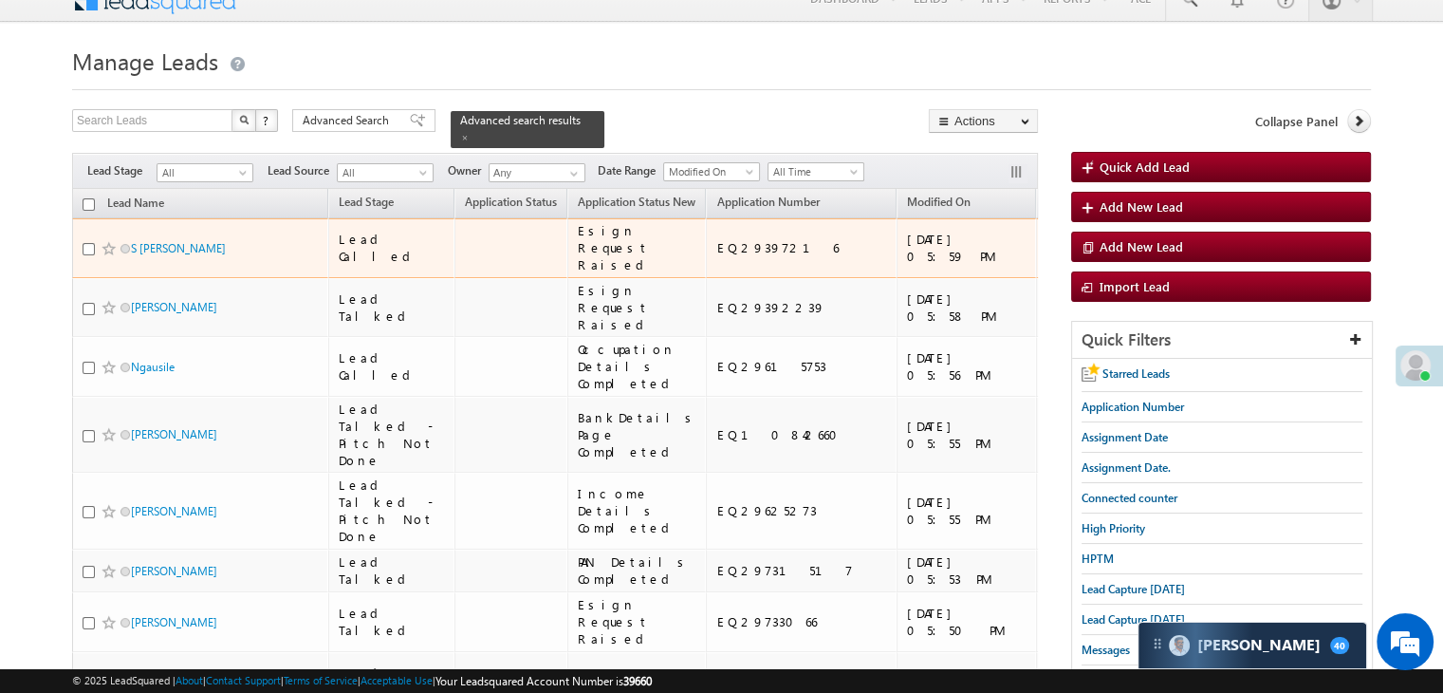
scroll to position [0, 0]
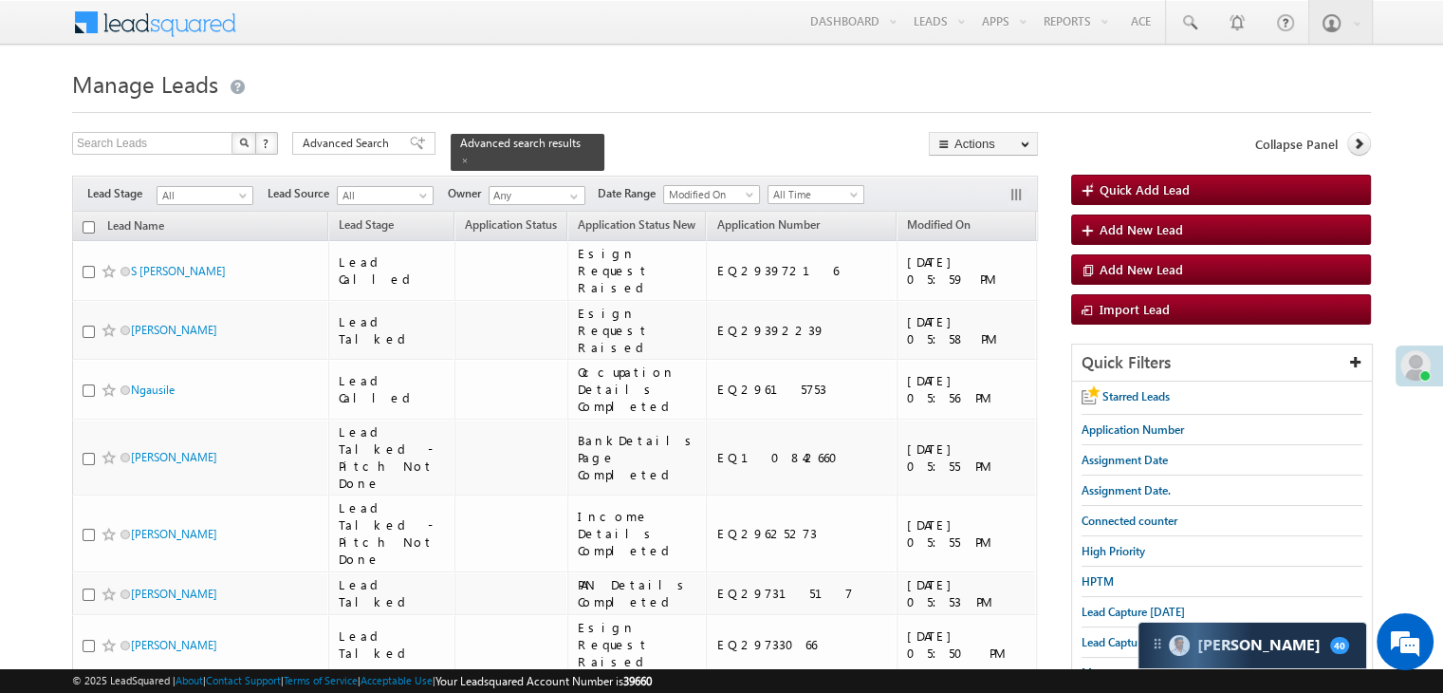
click at [90, 221] on input "checkbox" at bounding box center [89, 227] width 12 height 12
checkbox input "true"
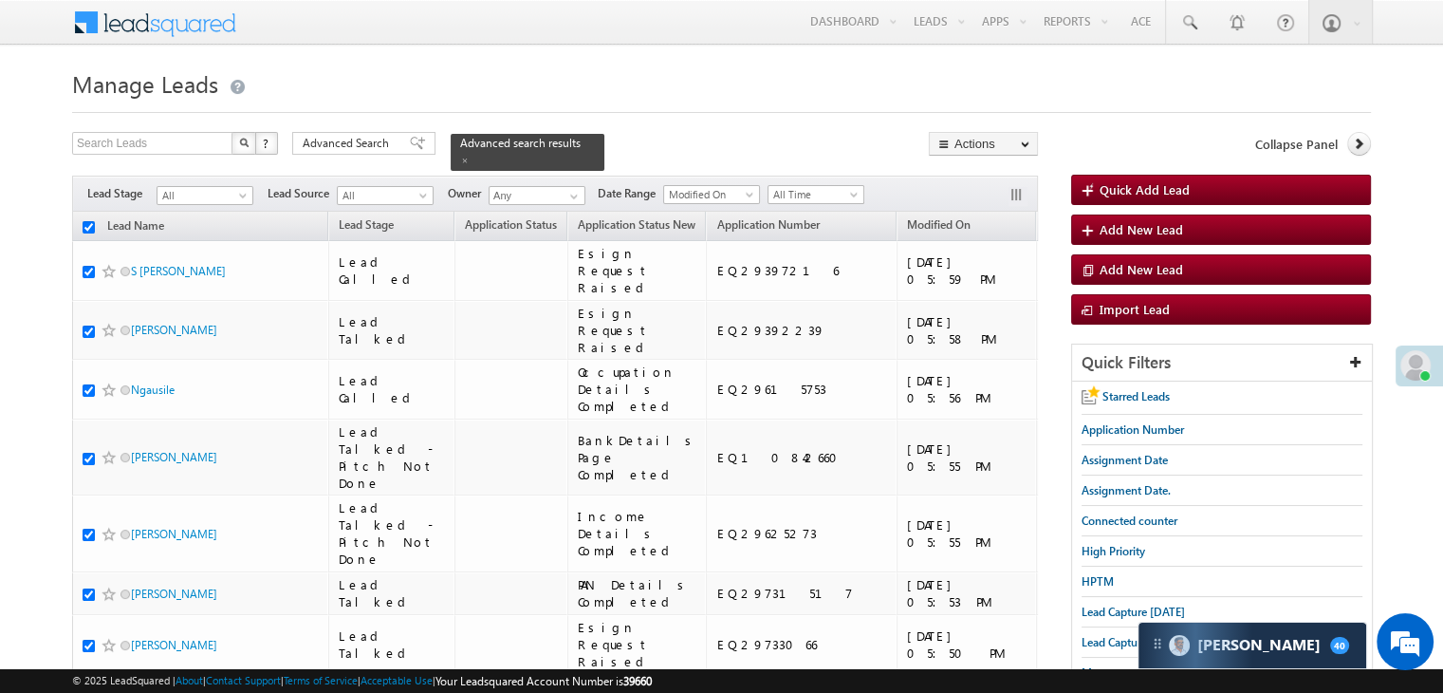
checkbox input "true"
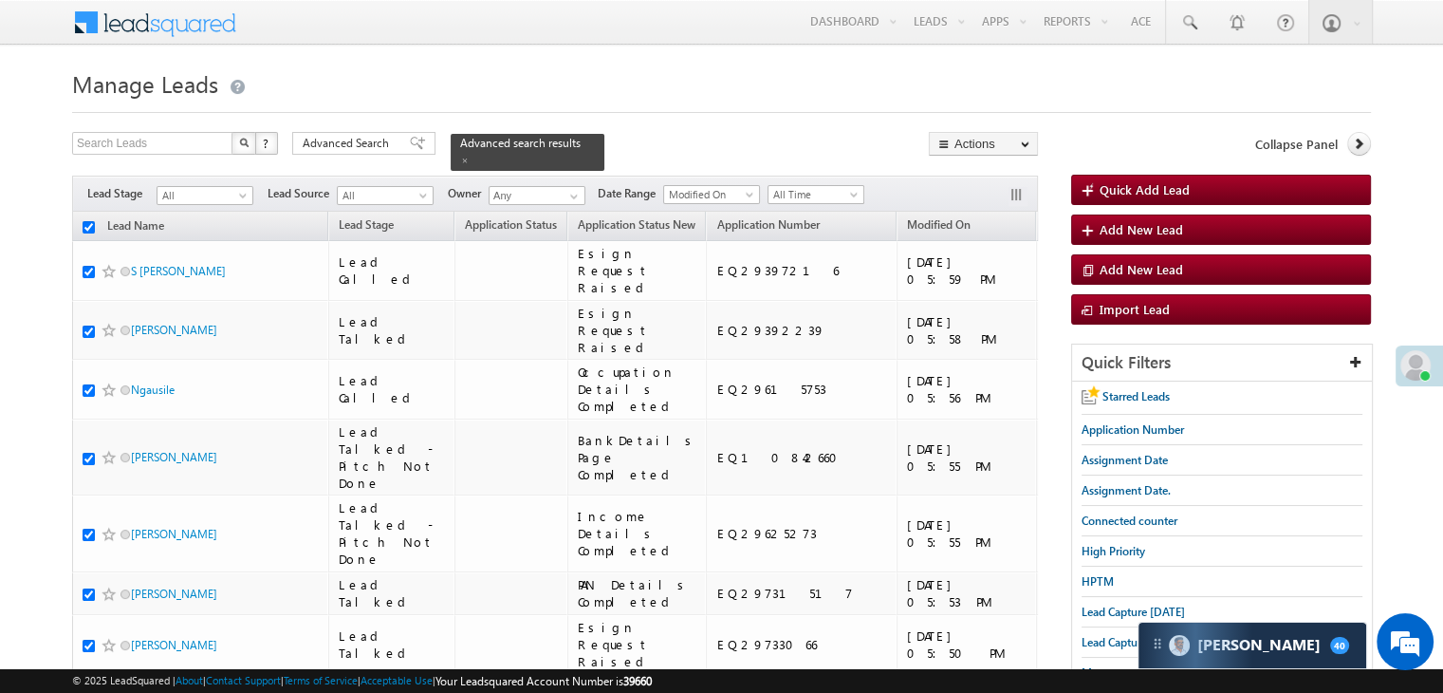
checkbox input "true"
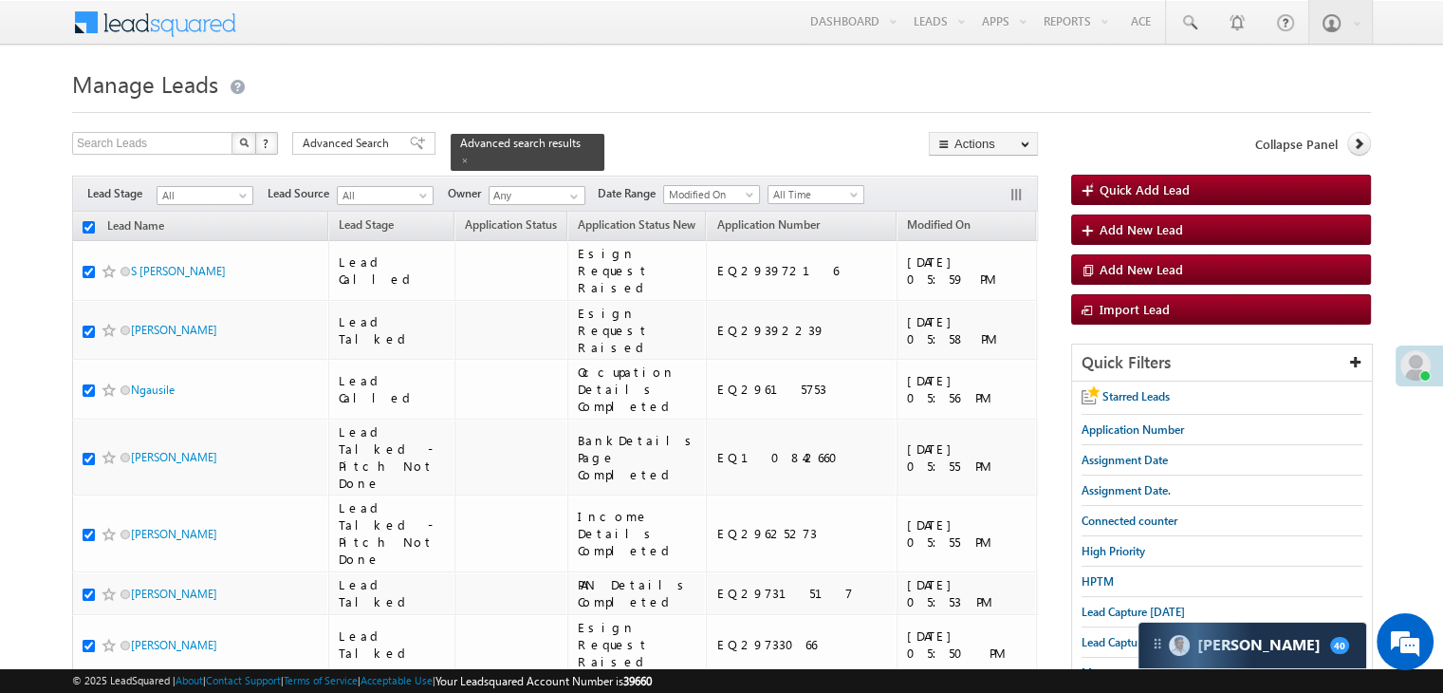
checkbox input "true"
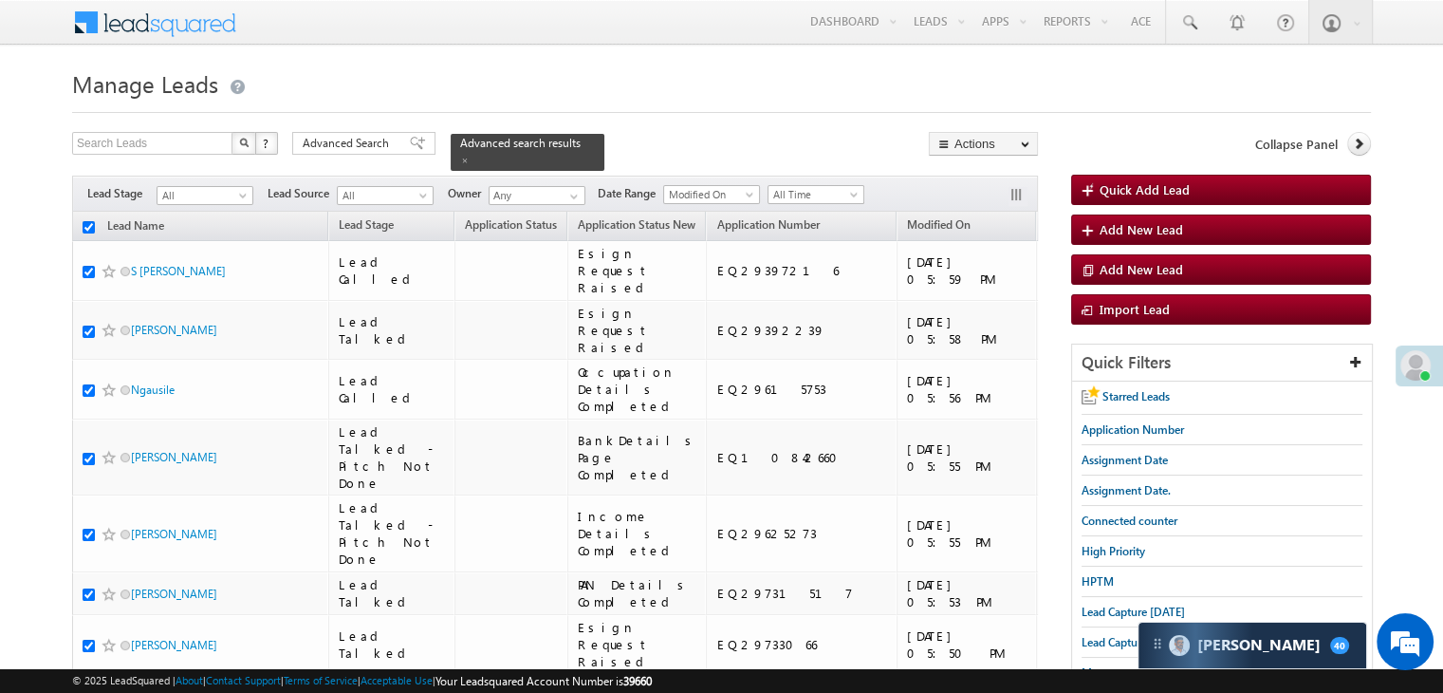
checkbox input "true"
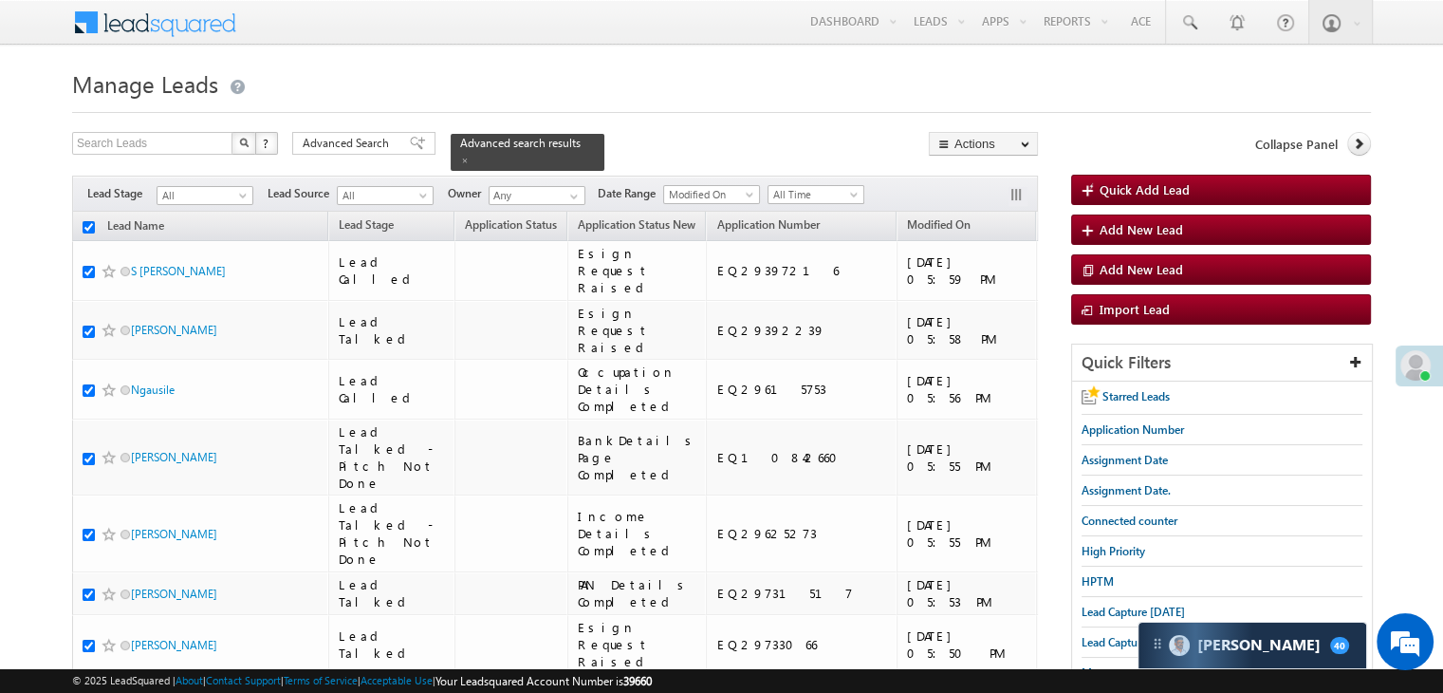
checkbox input "true"
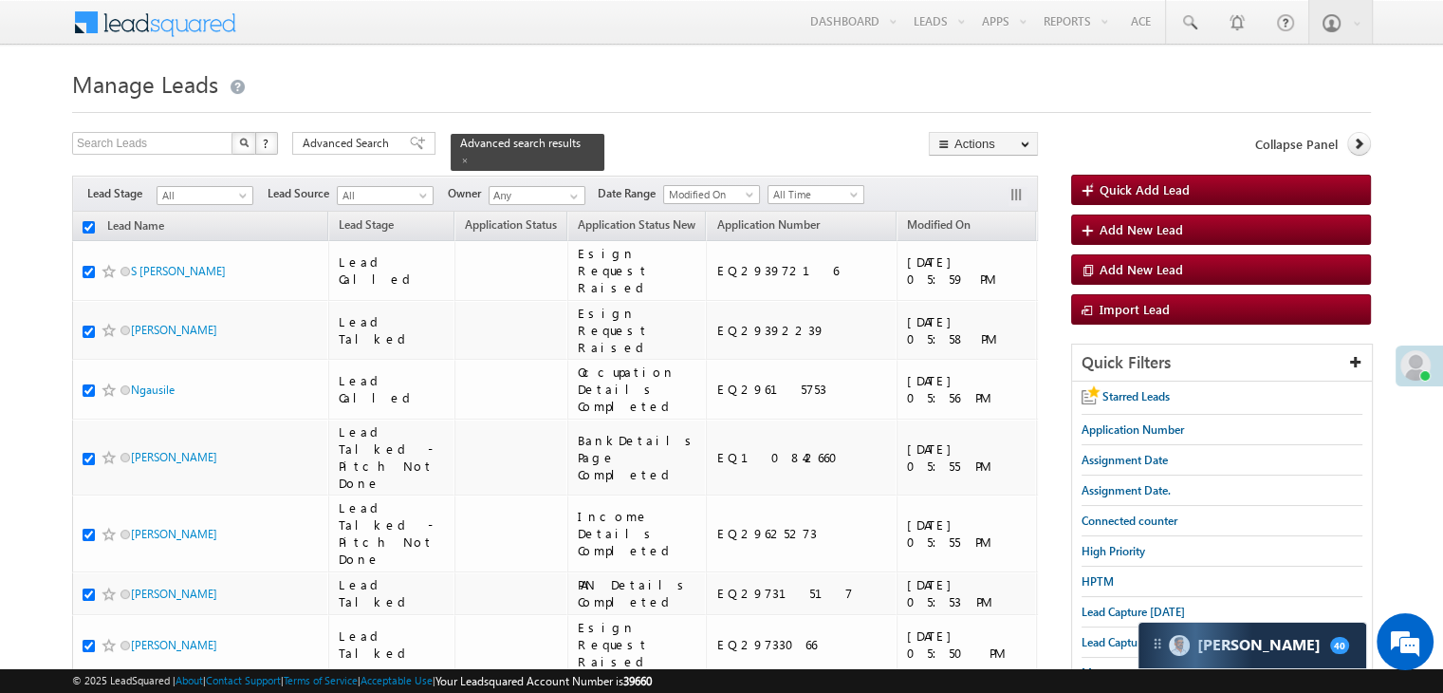
checkbox input "true"
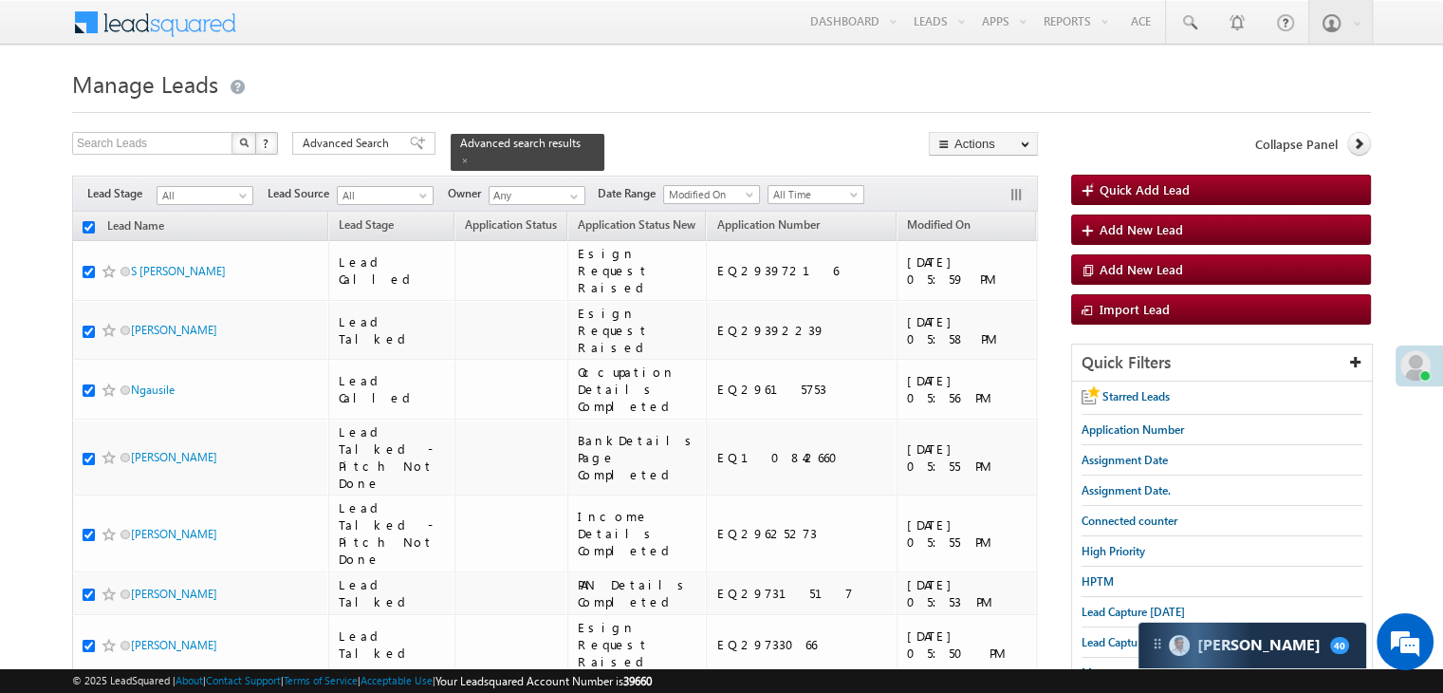
checkbox input "true"
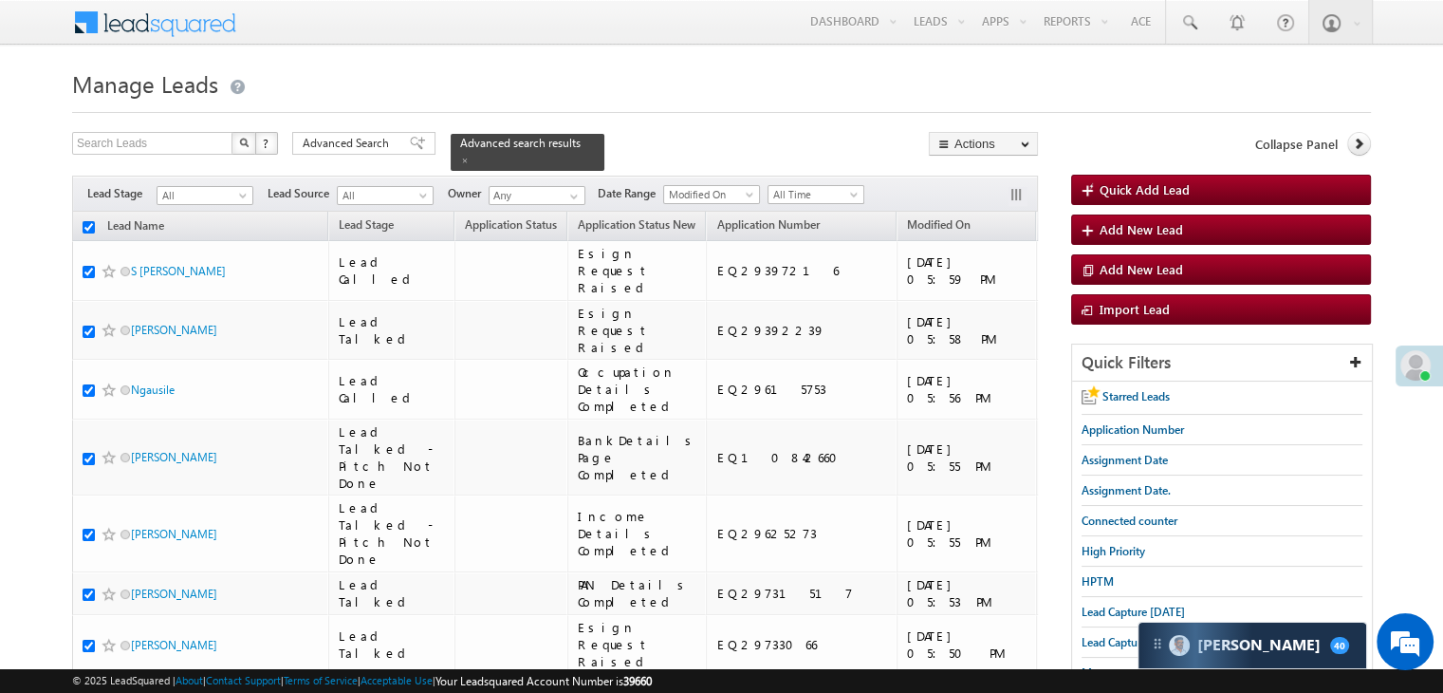
checkbox input "true"
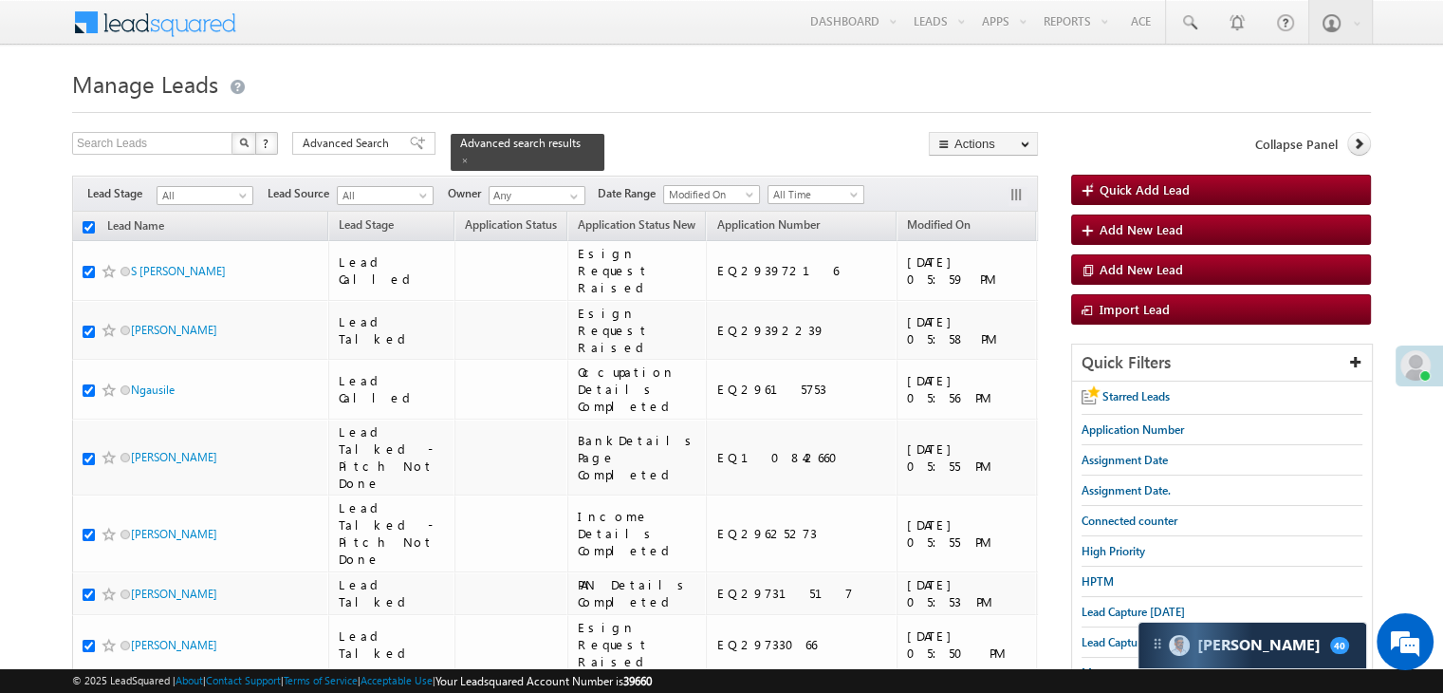
checkbox input "true"
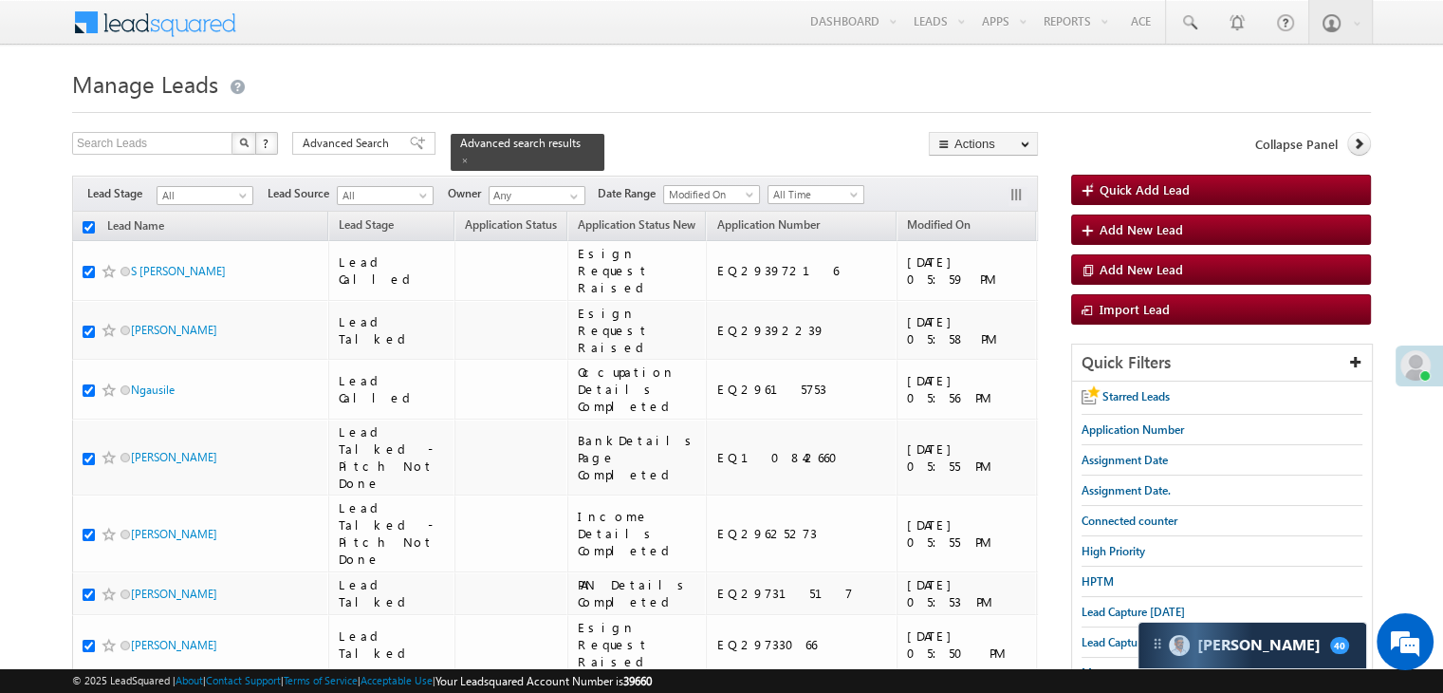
checkbox input "true"
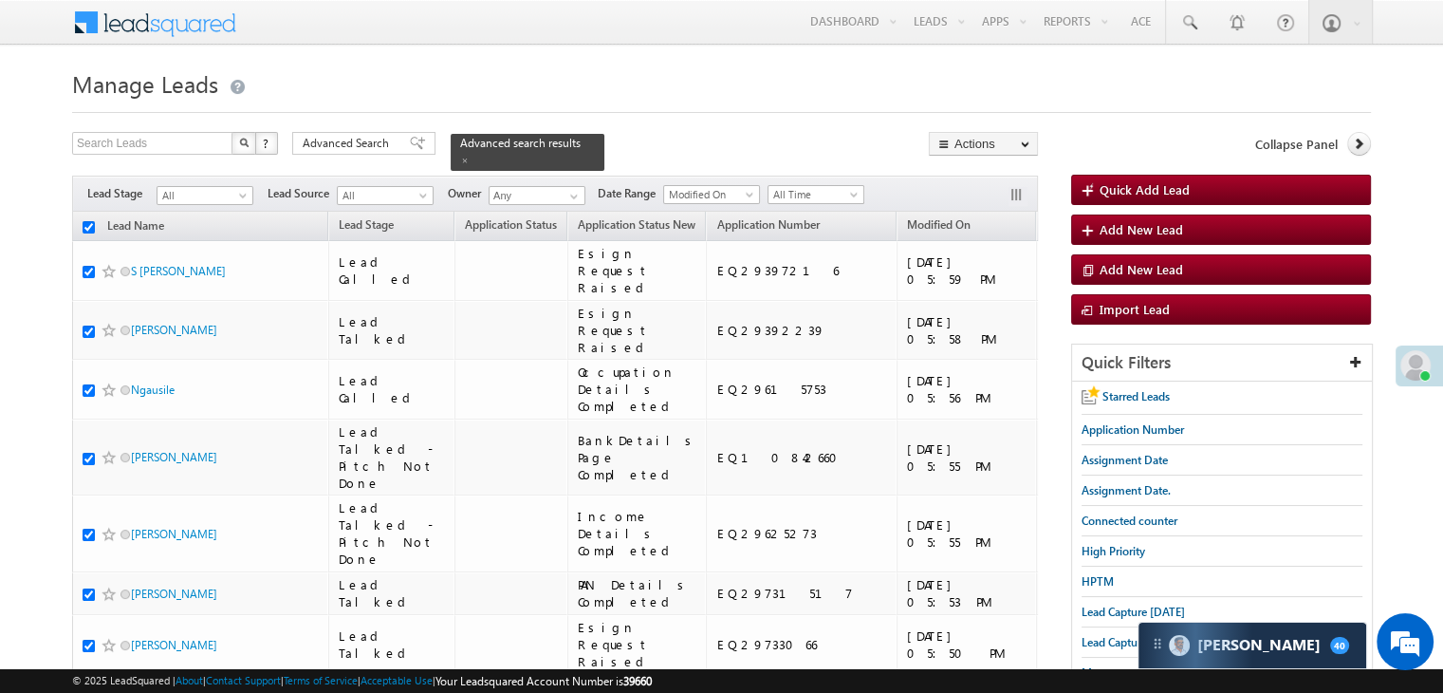
checkbox input "true"
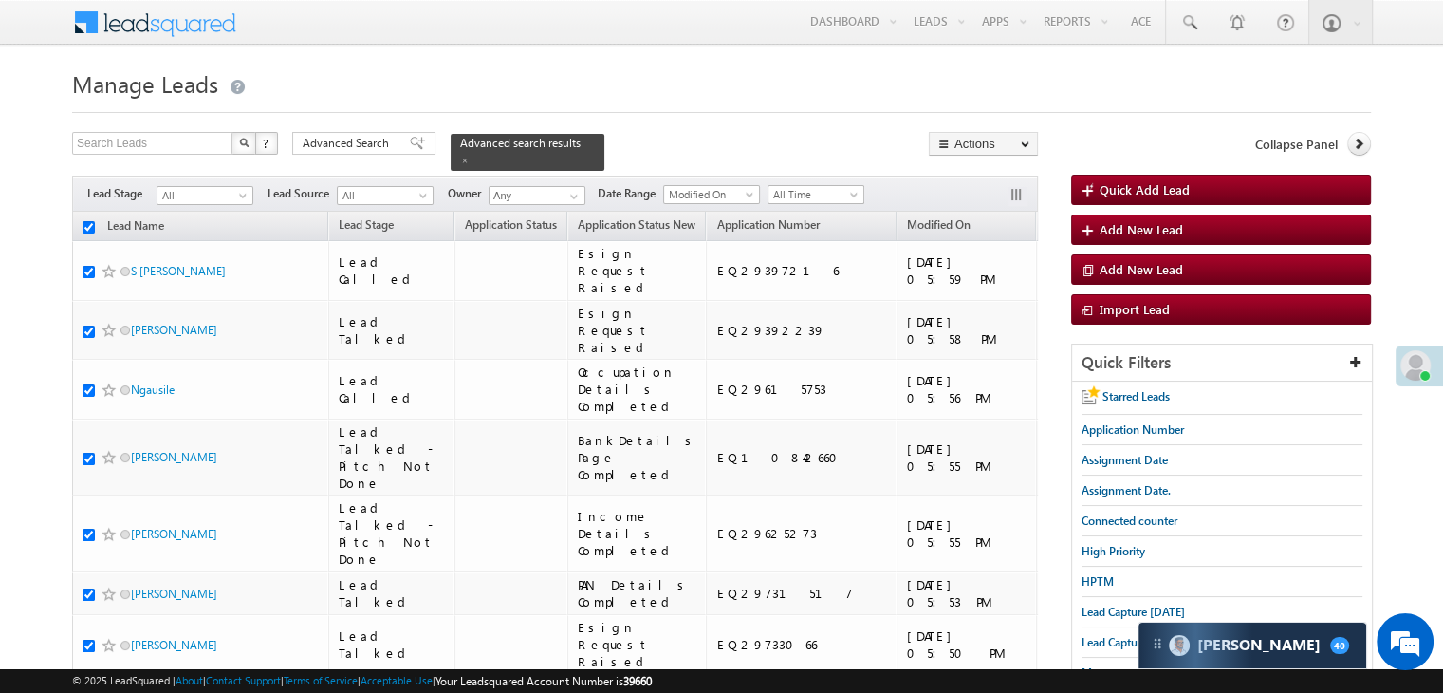
checkbox input "true"
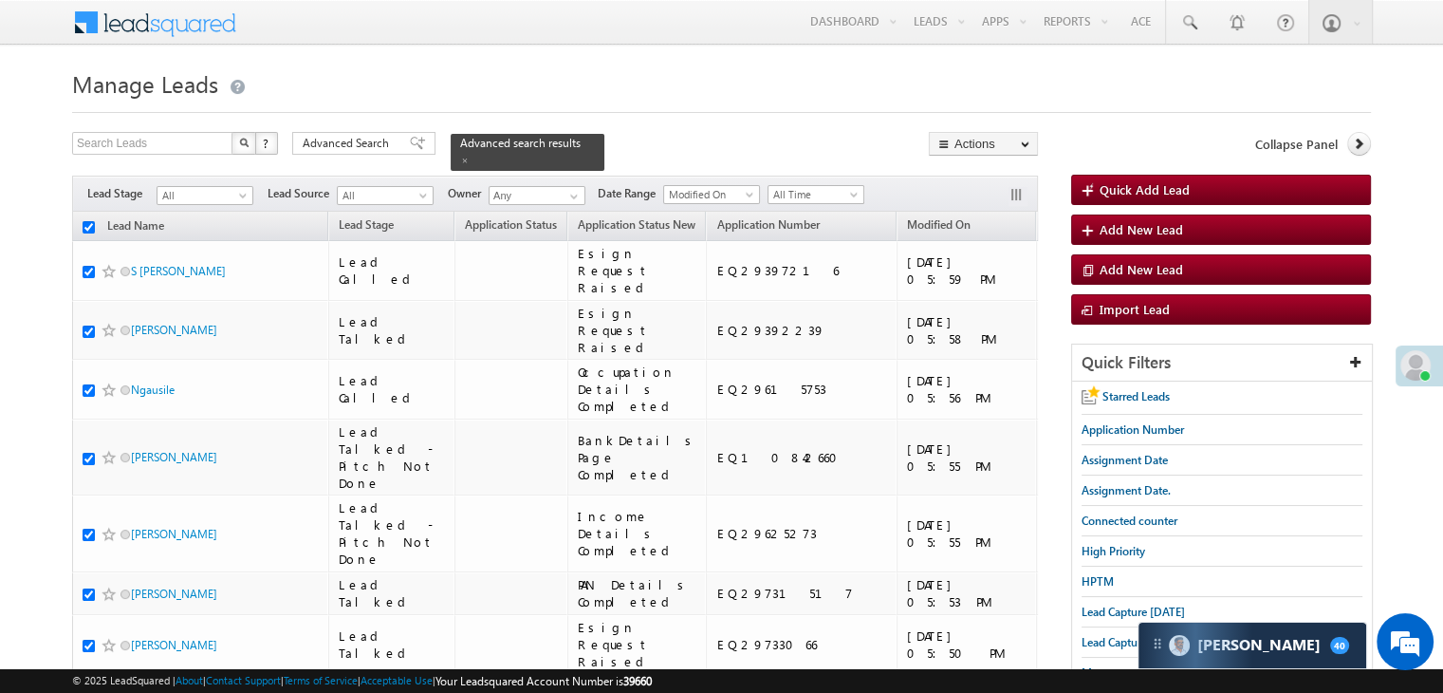
checkbox input "true"
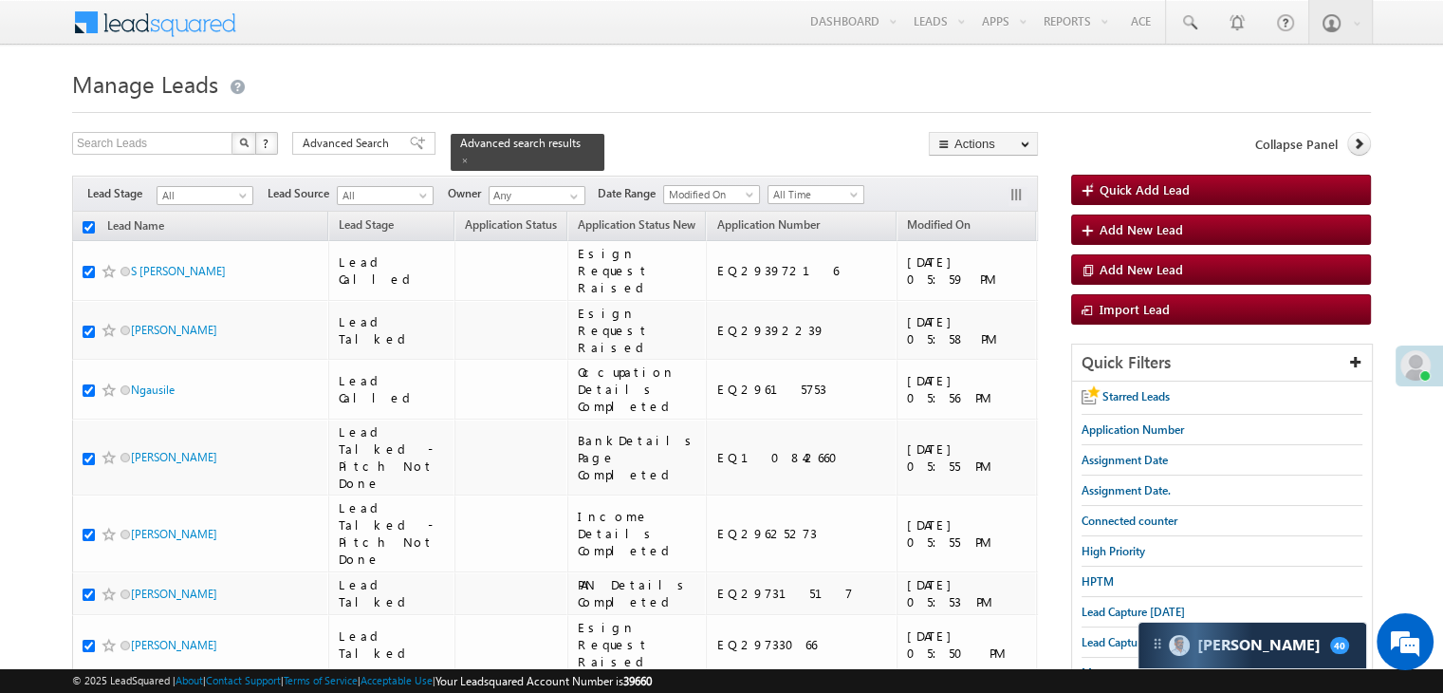
checkbox input "true"
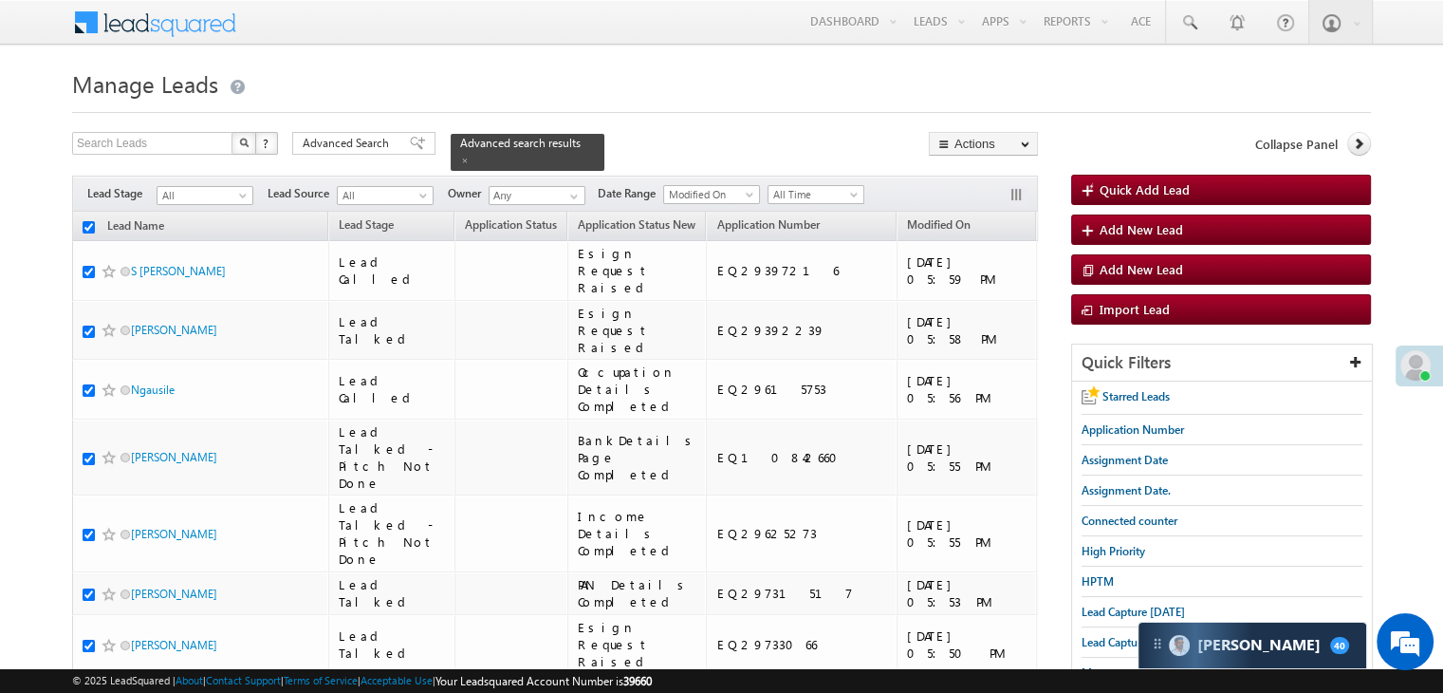
checkbox input "true"
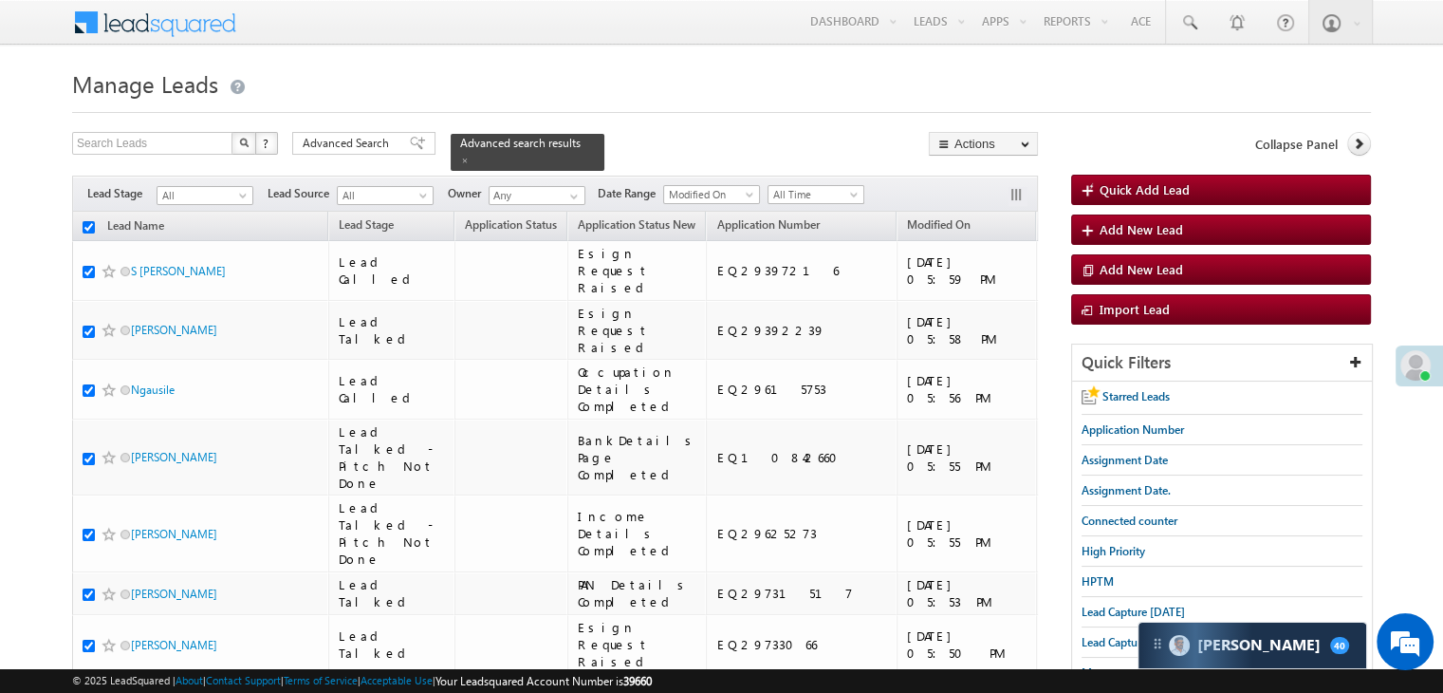
checkbox input "true"
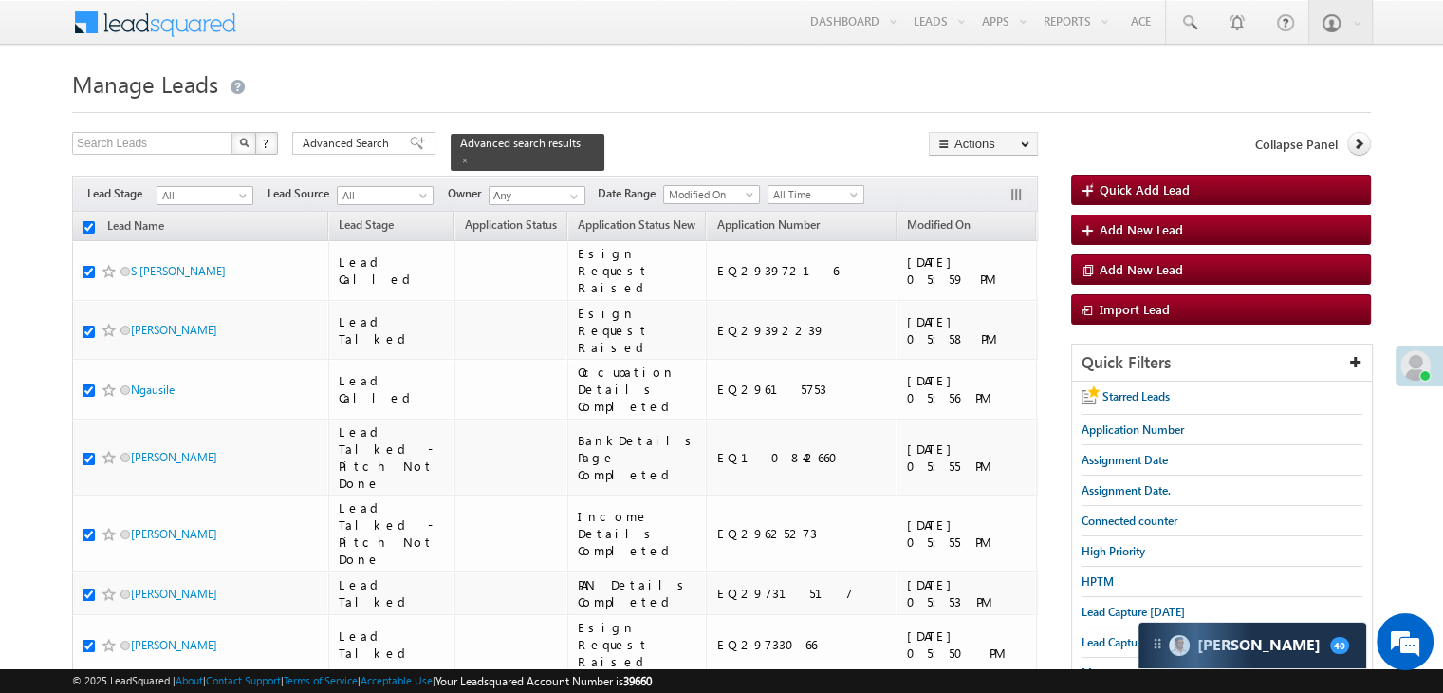
checkbox input "true"
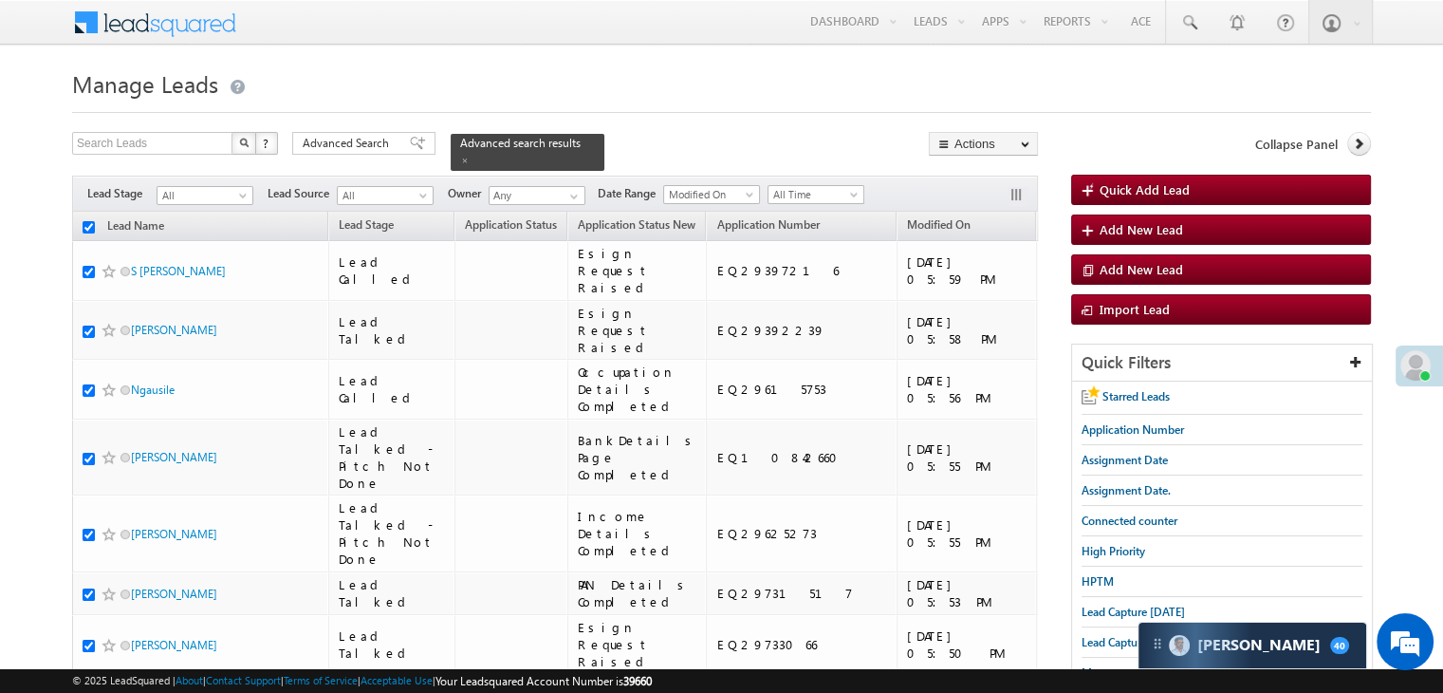
checkbox input "true"
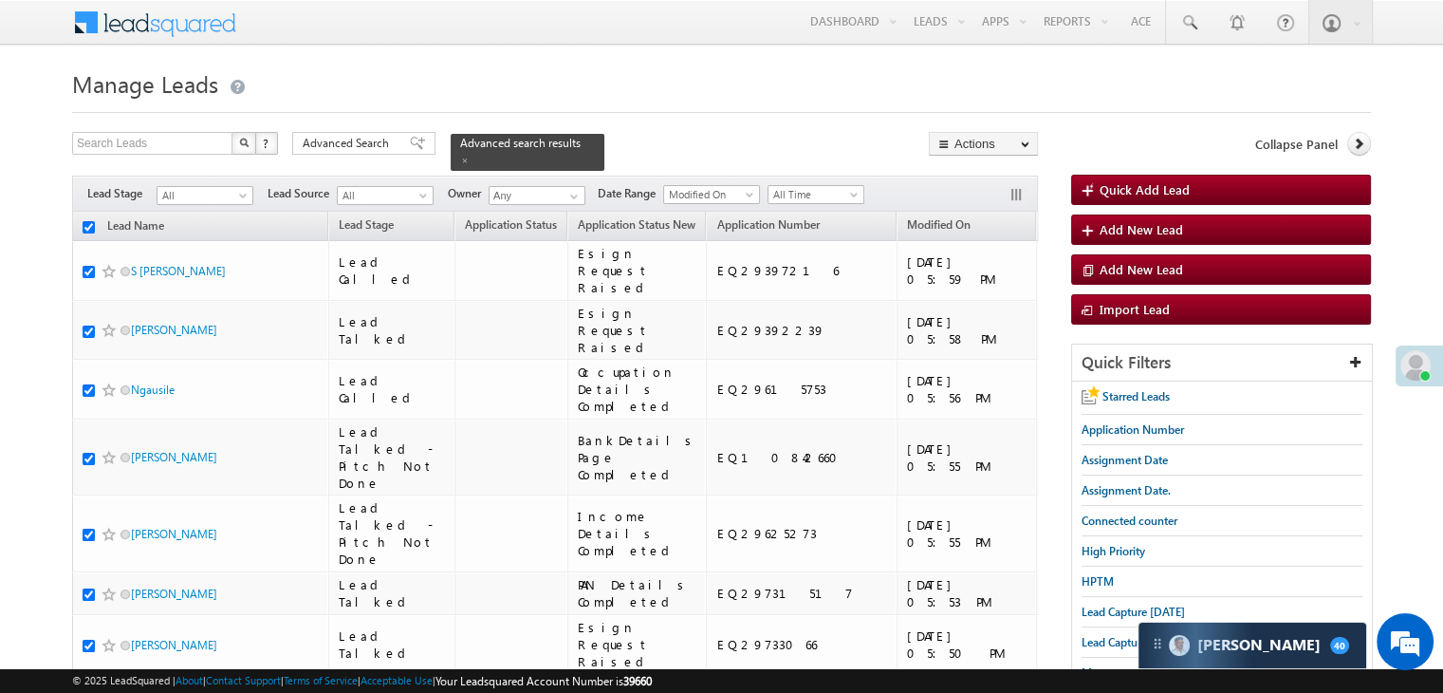
checkbox input "true"
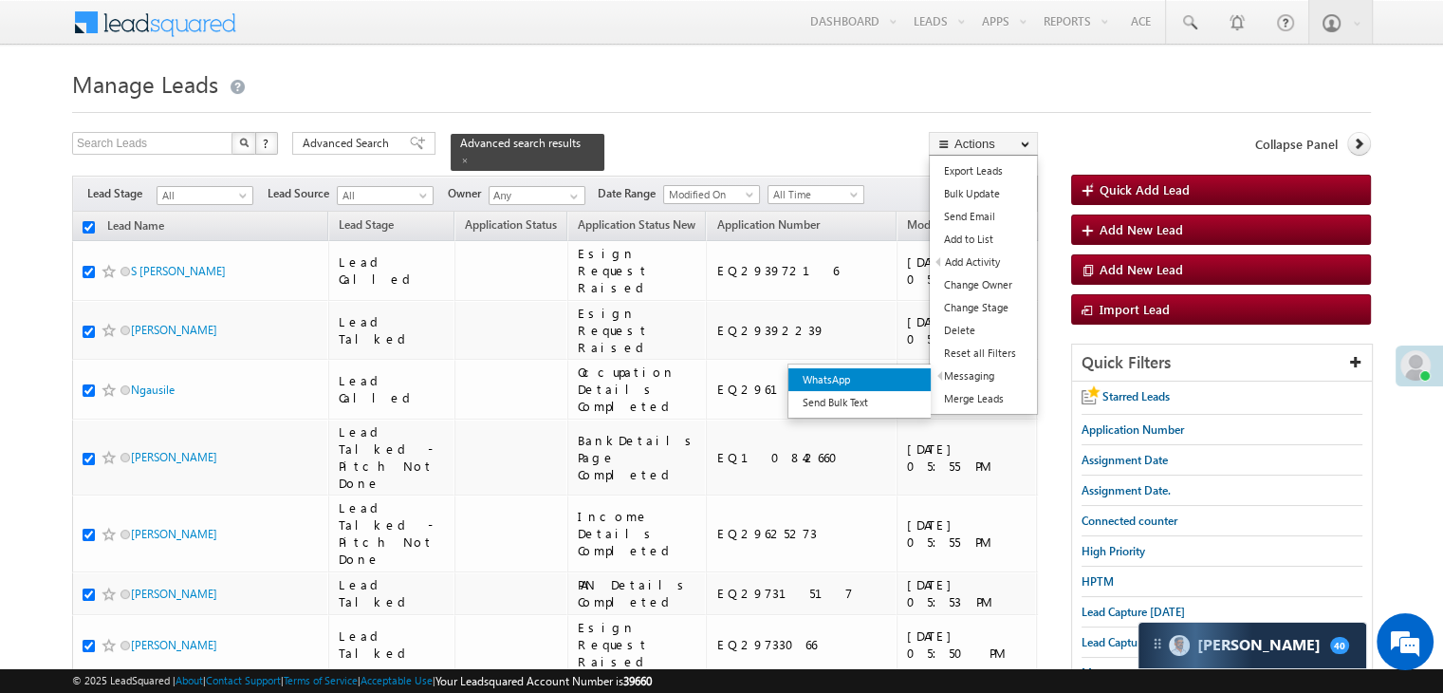
click at [892, 382] on link "WhatsApp" at bounding box center [860, 379] width 142 height 23
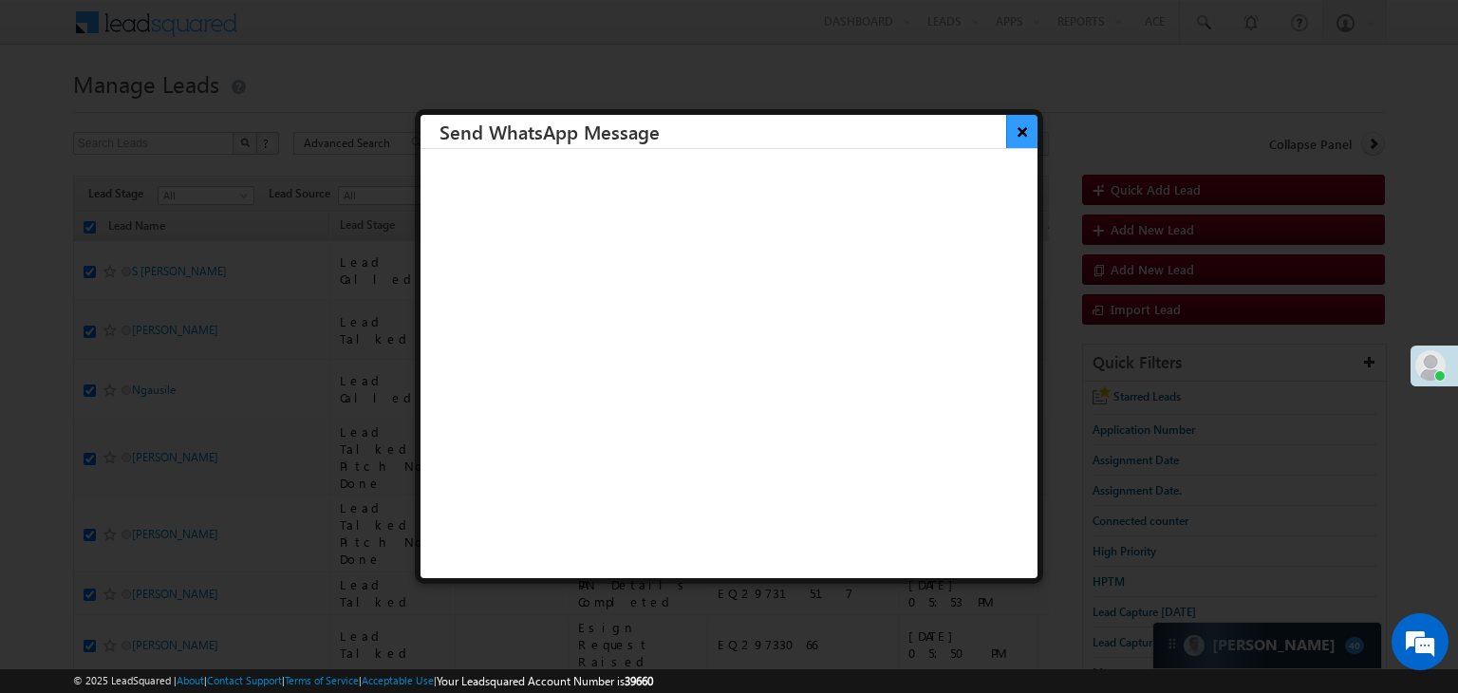
click at [1009, 134] on button "×" at bounding box center [1021, 131] width 31 height 33
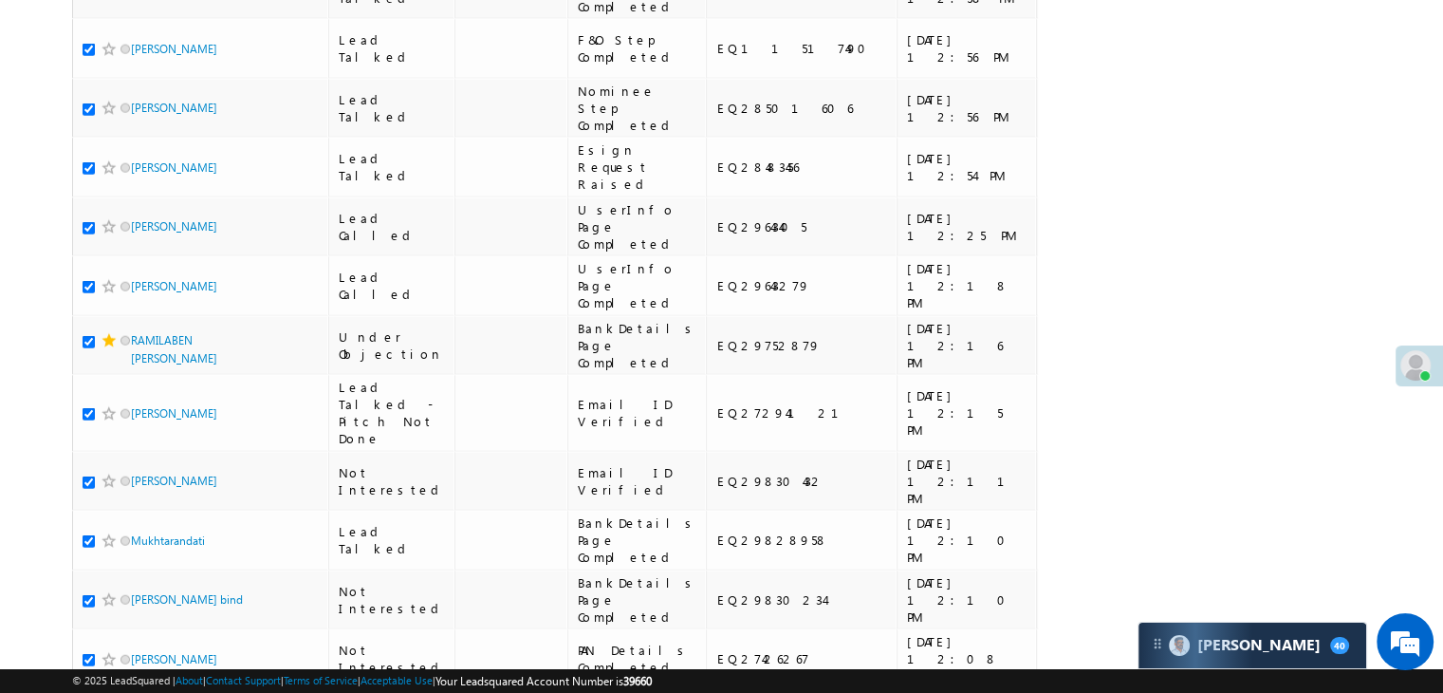
scroll to position [10719, 0]
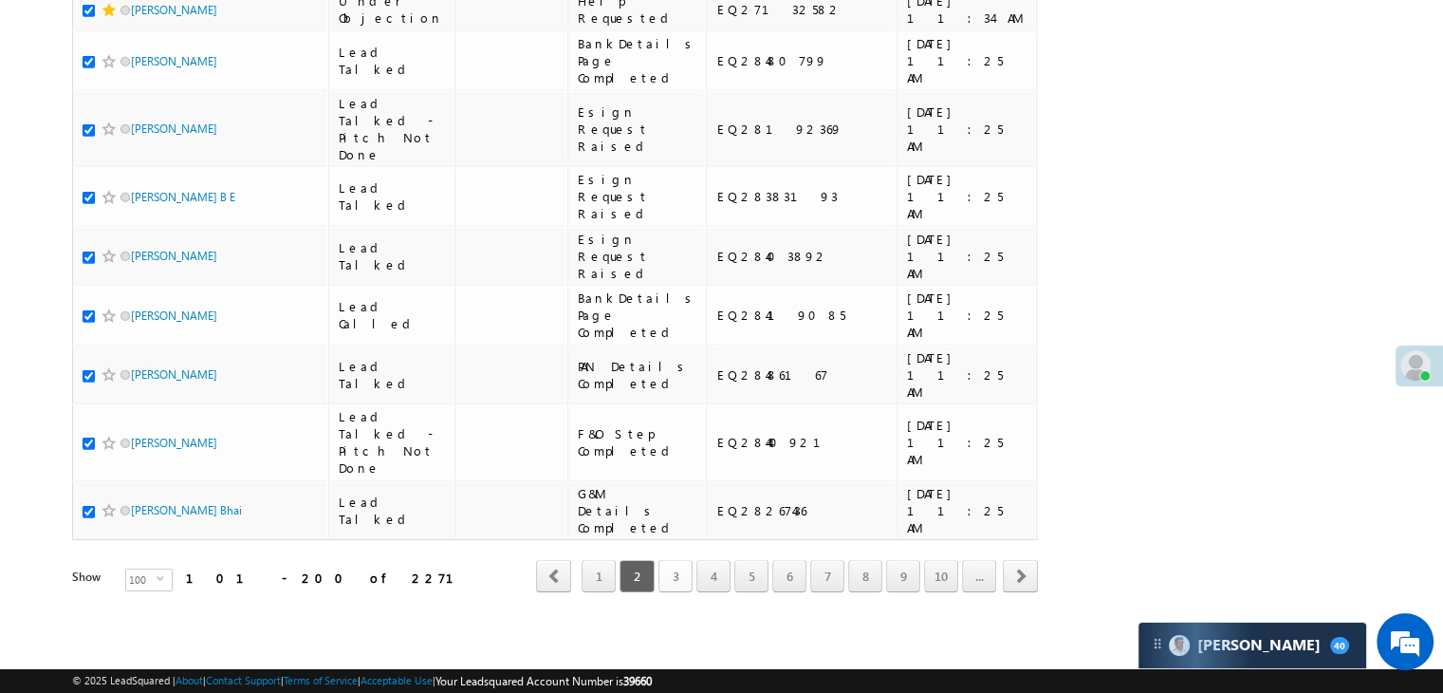
click at [667, 567] on link "3" at bounding box center [676, 576] width 34 height 32
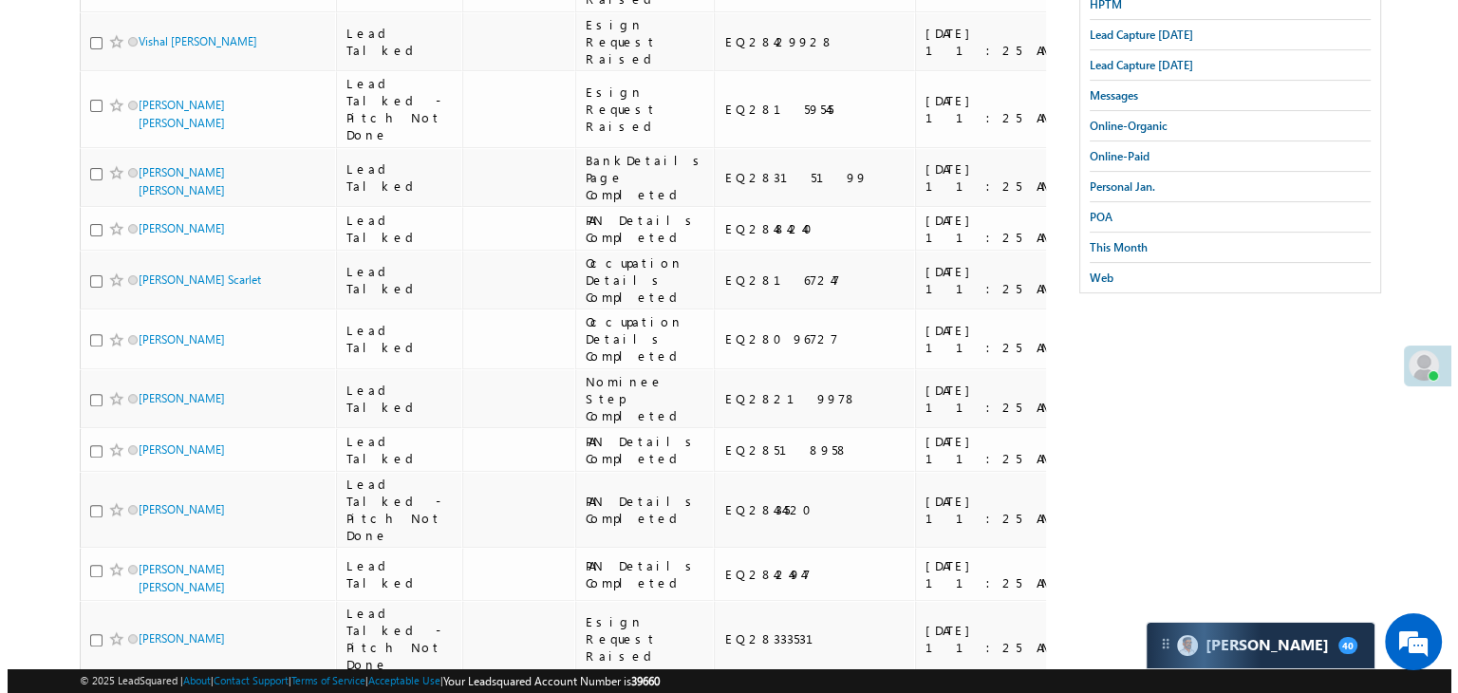
scroll to position [0, 0]
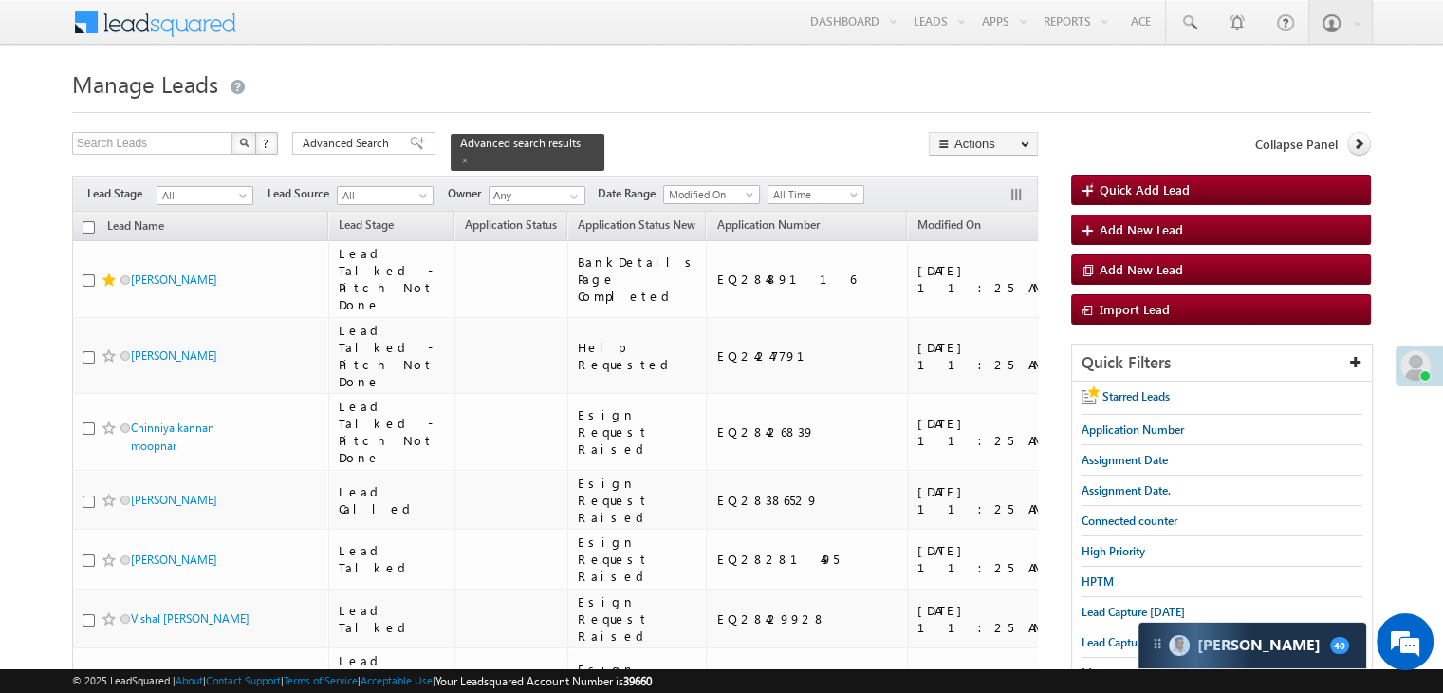
click at [84, 221] on input "checkbox" at bounding box center [89, 227] width 12 height 12
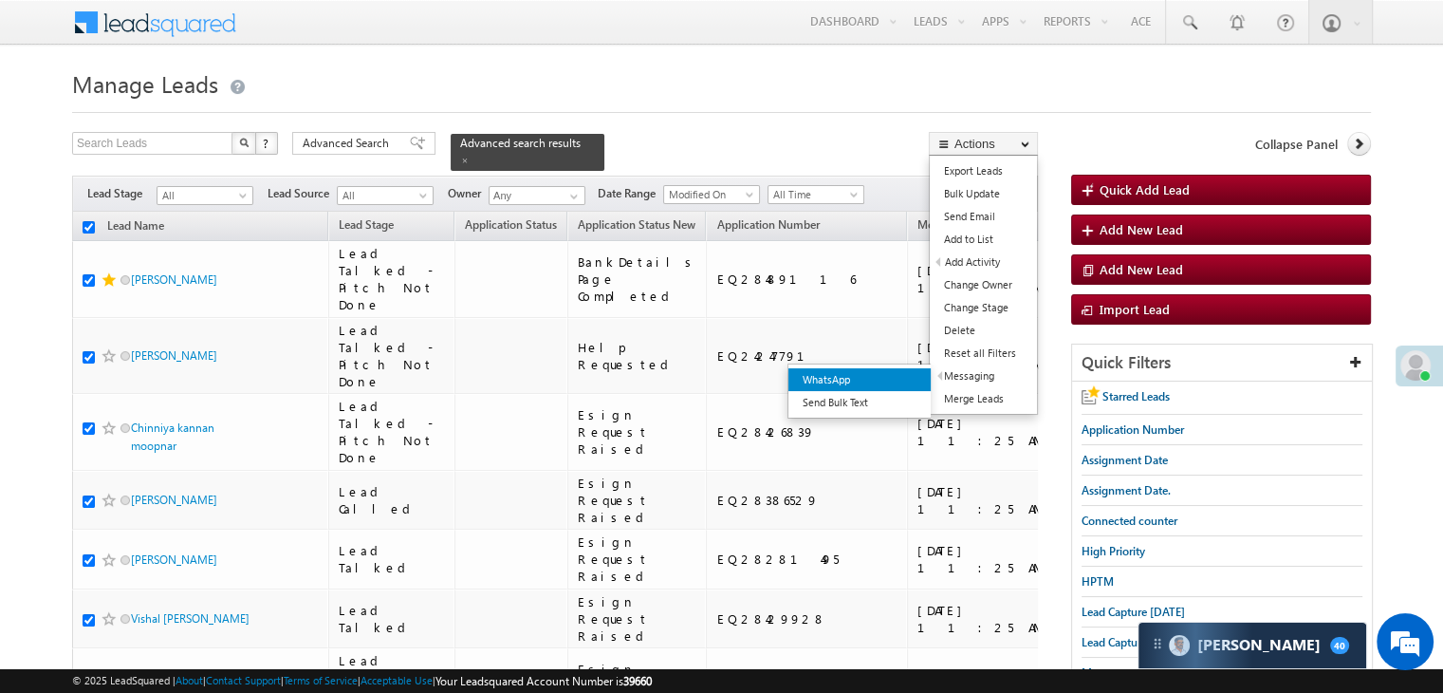
click at [905, 377] on link "WhatsApp" at bounding box center [860, 379] width 142 height 23
